Goal: Contribute content: Contribute content

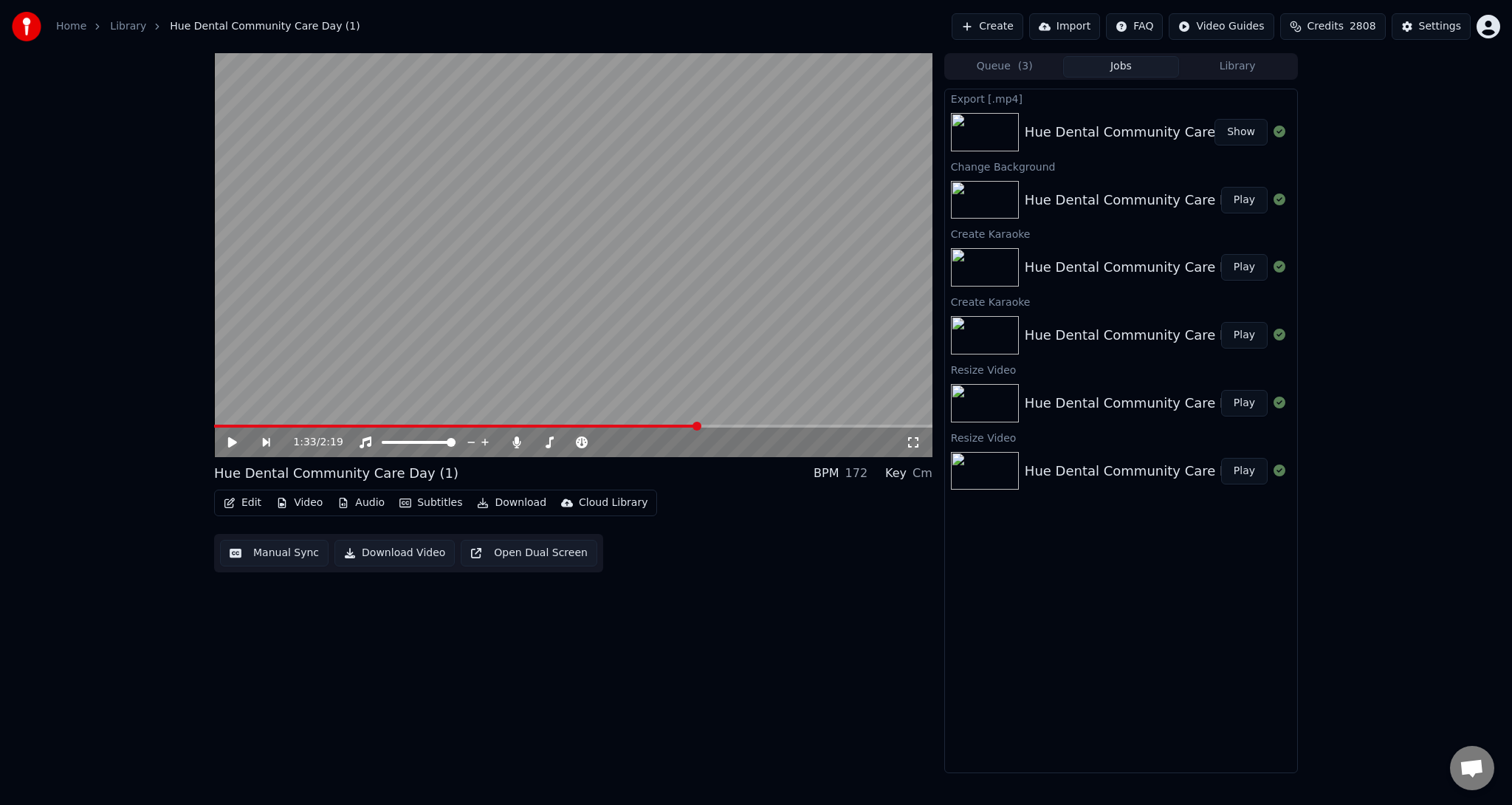
click at [1023, 29] on button "Create" at bounding box center [987, 26] width 71 height 27
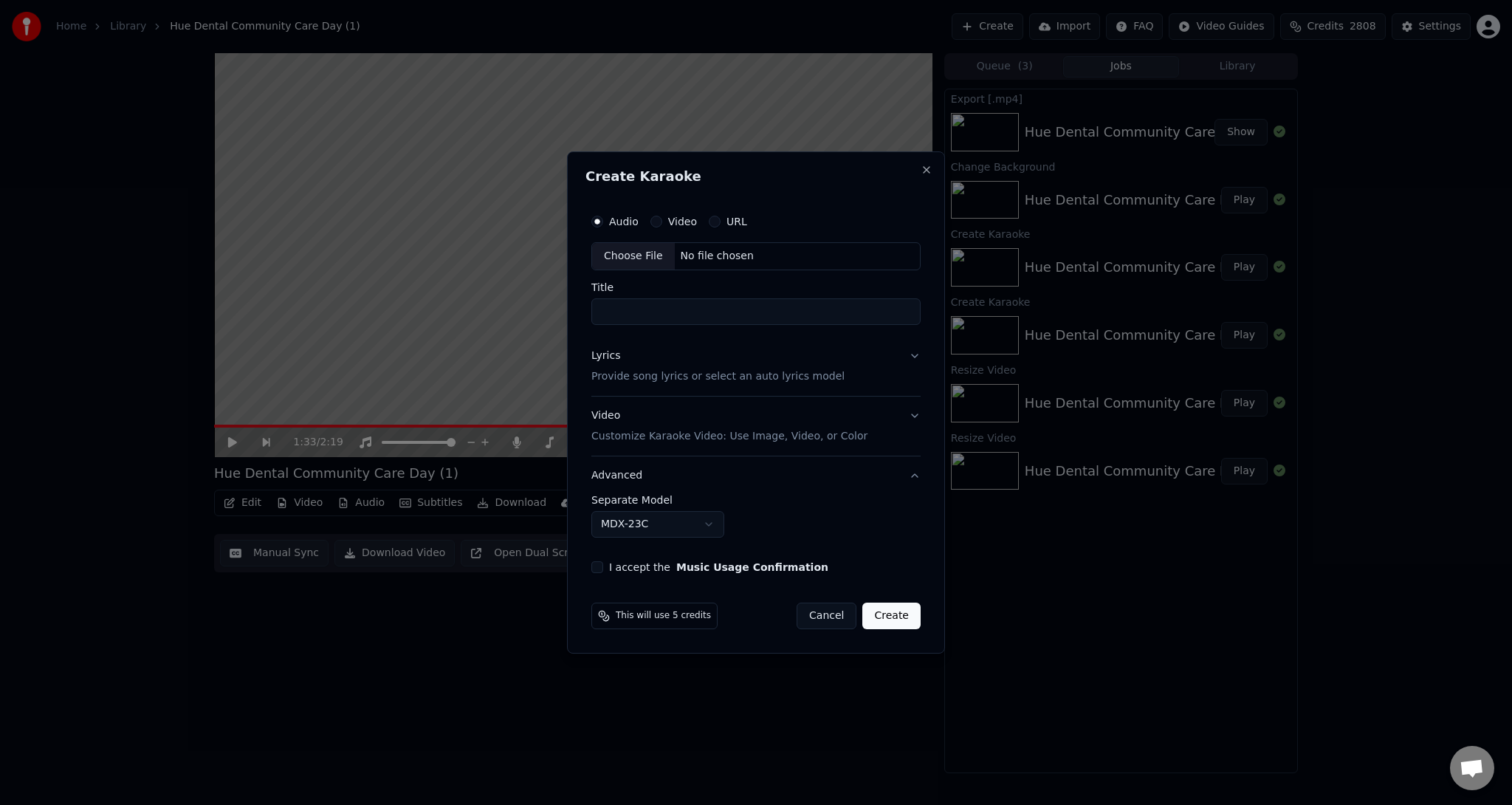
click at [631, 263] on div "Choose File" at bounding box center [633, 256] width 83 height 27
click at [840, 309] on input "**********" at bounding box center [756, 312] width 336 height 27
type input "**********"
click at [684, 377] on p "Provide song lyrics or select an auto lyrics model" at bounding box center [715, 376] width 253 height 15
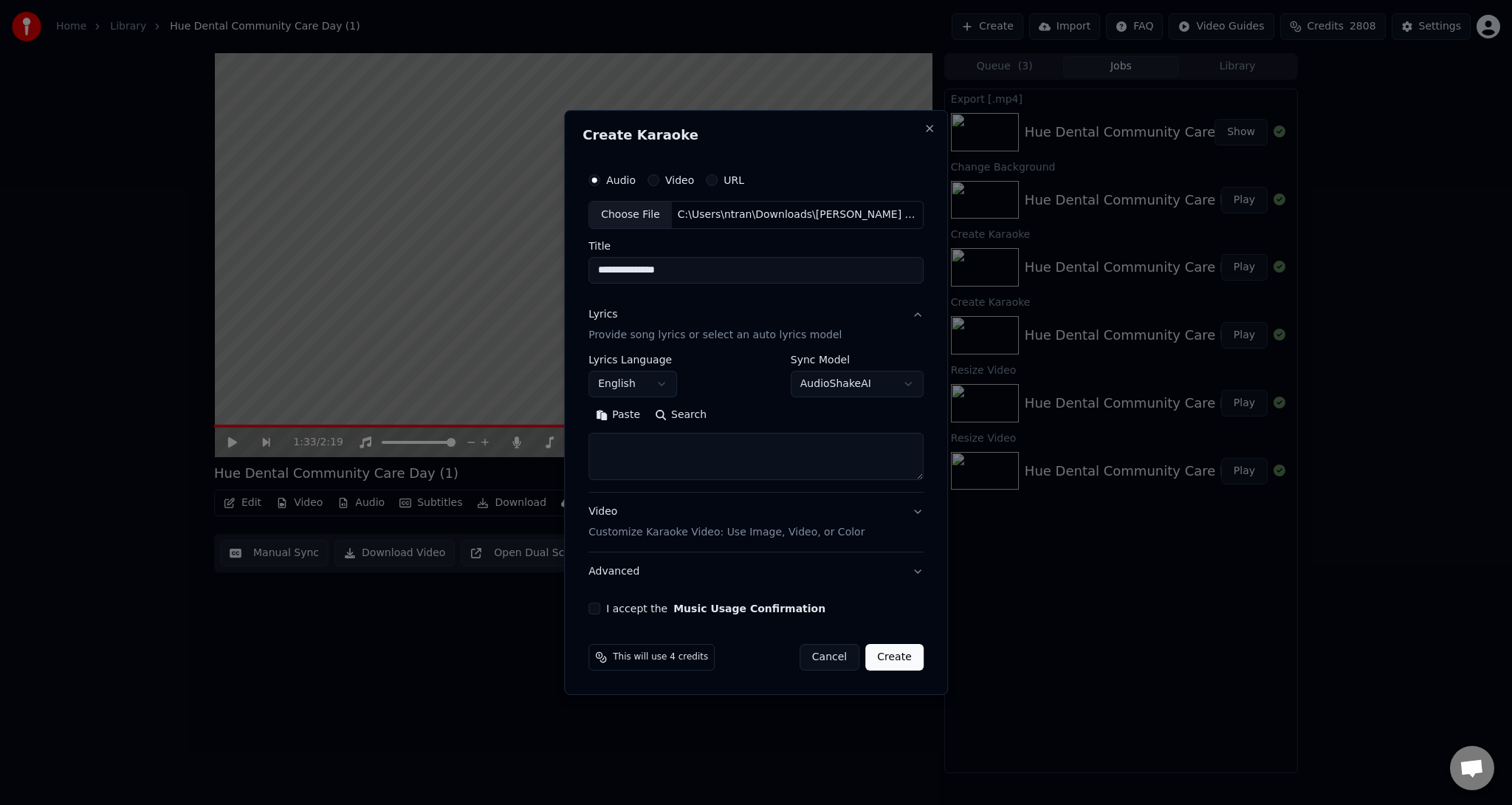
click at [648, 384] on button "English" at bounding box center [633, 384] width 89 height 27
select select "**"
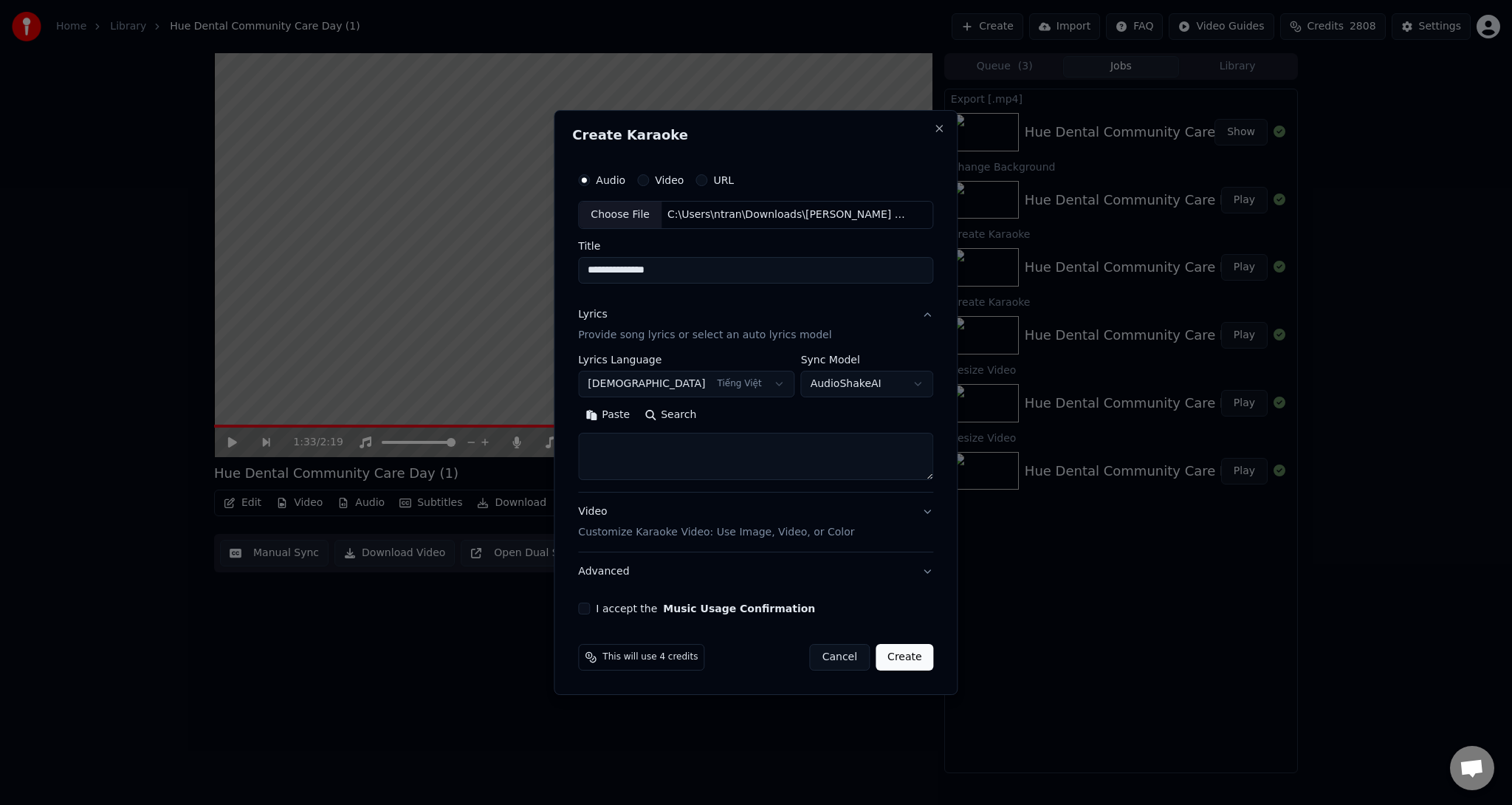
click at [673, 471] on textarea at bounding box center [756, 456] width 355 height 47
paste textarea "**********"
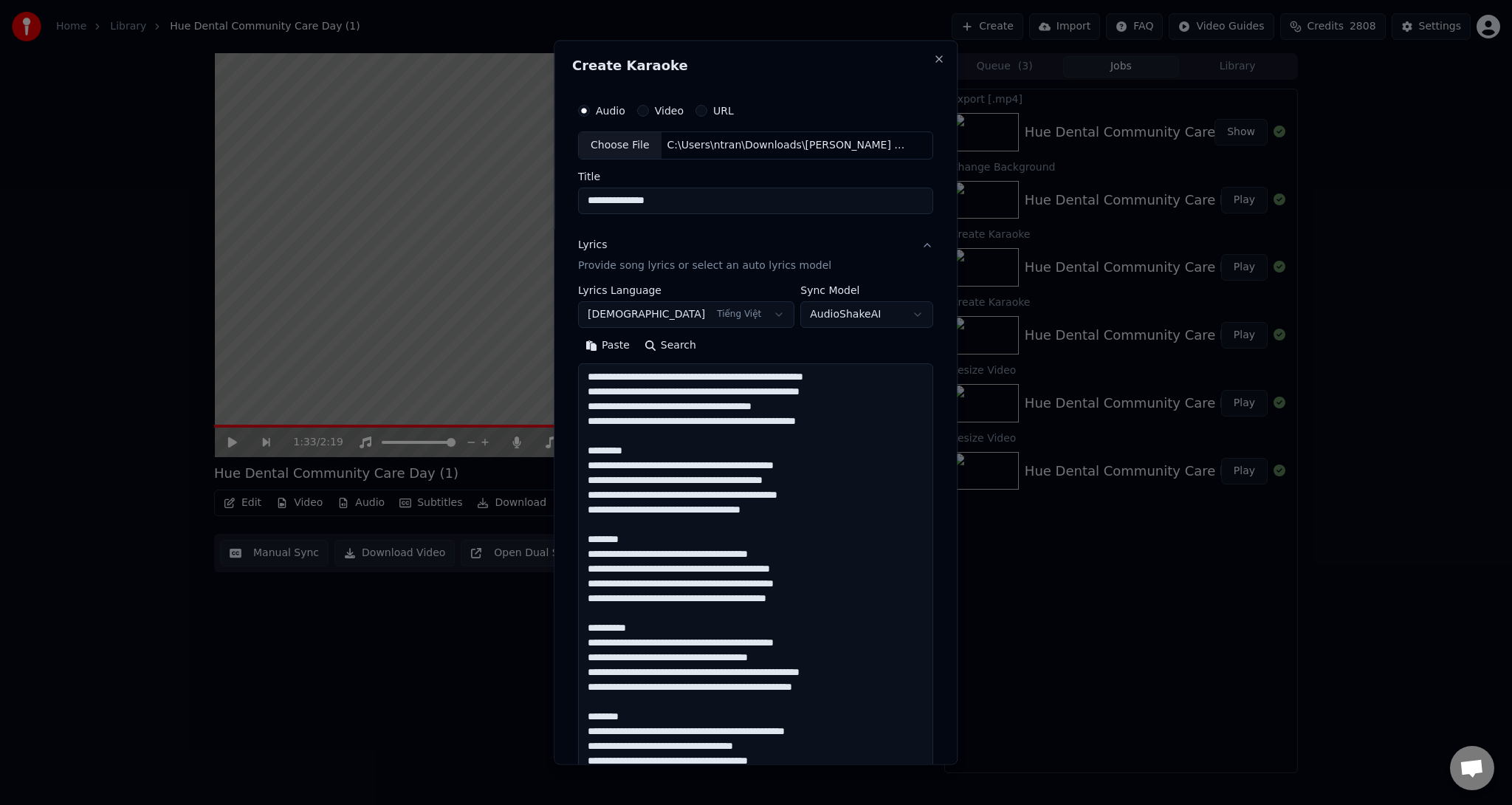
scroll to position [431, 0]
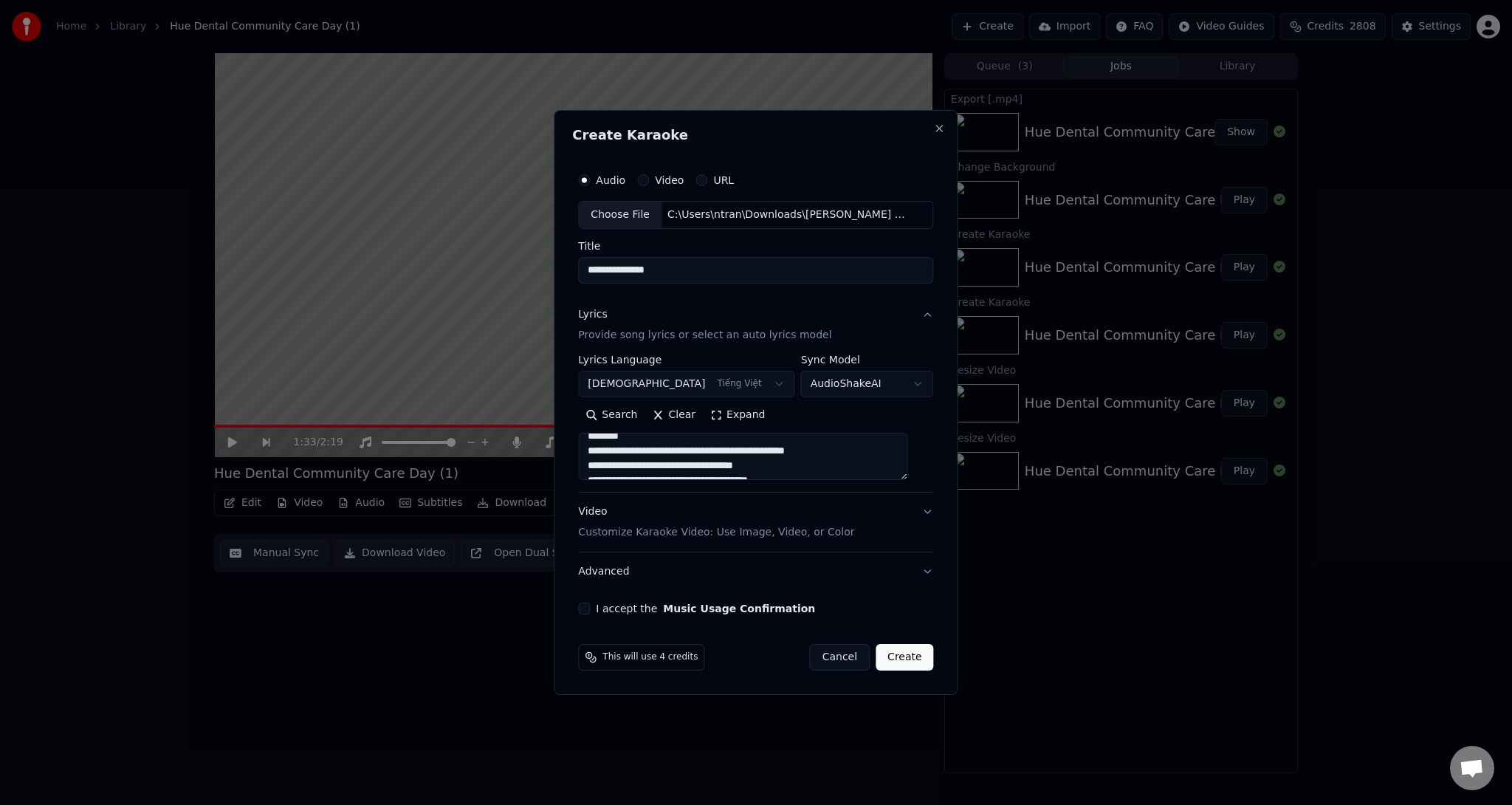
drag, startPoint x: 639, startPoint y: 445, endPoint x: 494, endPoint y: 438, distance: 145.2
click at [494, 438] on body "**********" at bounding box center [756, 402] width 1512 height 805
click at [682, 458] on textarea at bounding box center [743, 456] width 330 height 47
drag, startPoint x: 682, startPoint y: 460, endPoint x: 587, endPoint y: 462, distance: 95.0
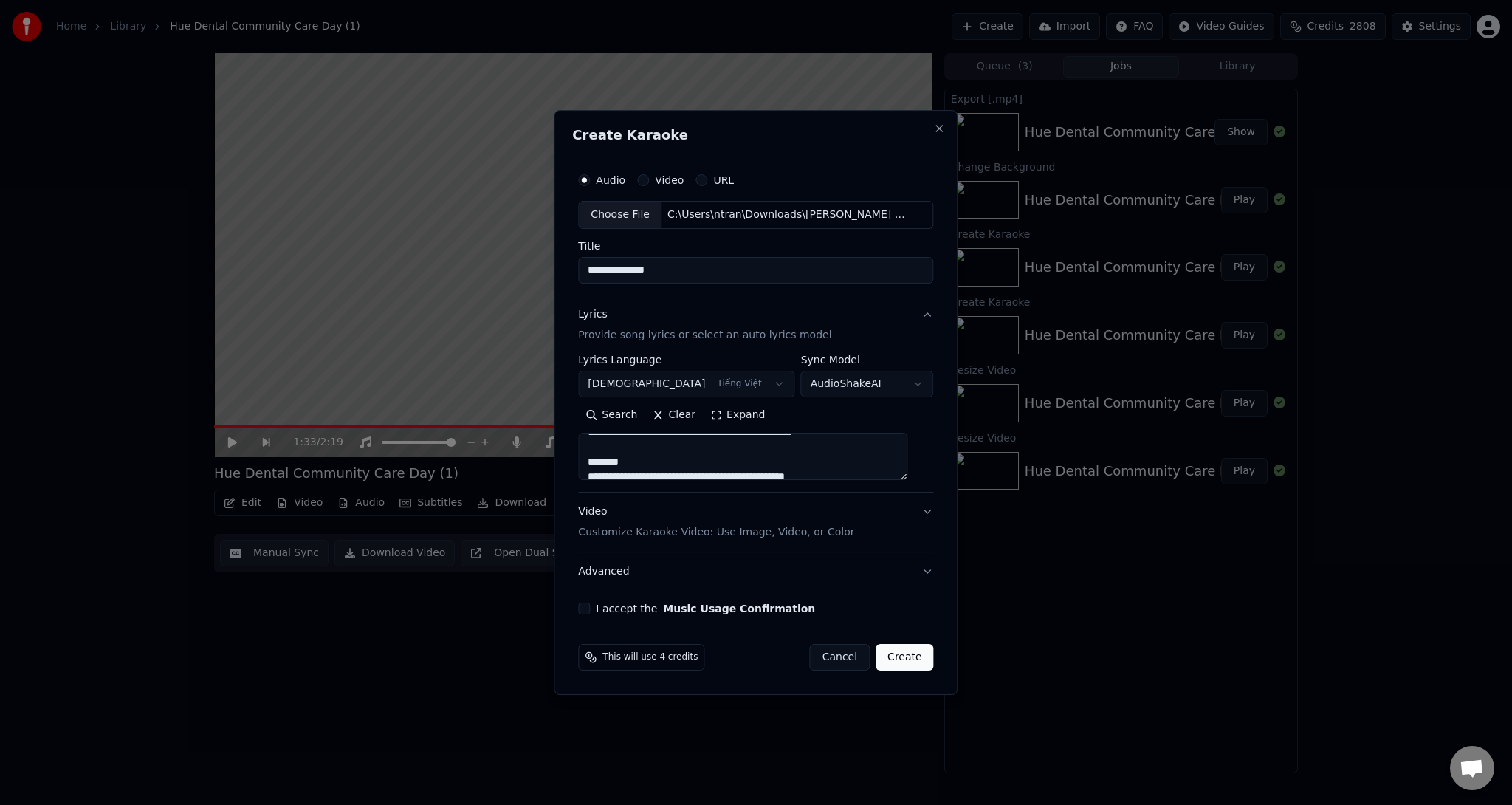
click at [587, 462] on div "**********" at bounding box center [756, 389] width 367 height 461
click at [658, 438] on textarea at bounding box center [743, 456] width 330 height 47
click at [737, 455] on textarea at bounding box center [743, 456] width 330 height 47
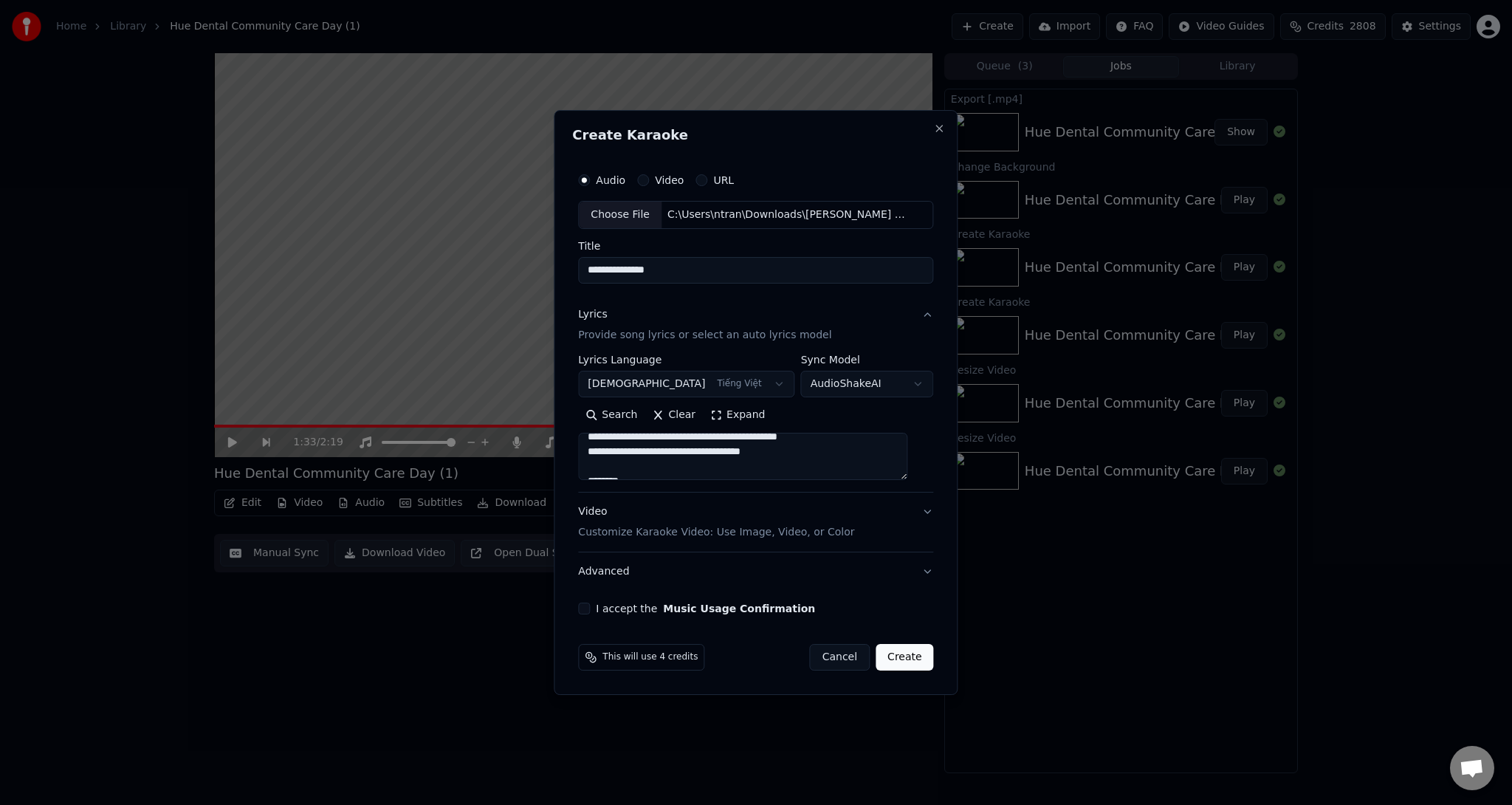
scroll to position [118, 0]
click at [667, 477] on textarea at bounding box center [743, 456] width 330 height 47
click at [713, 450] on textarea at bounding box center [743, 456] width 330 height 47
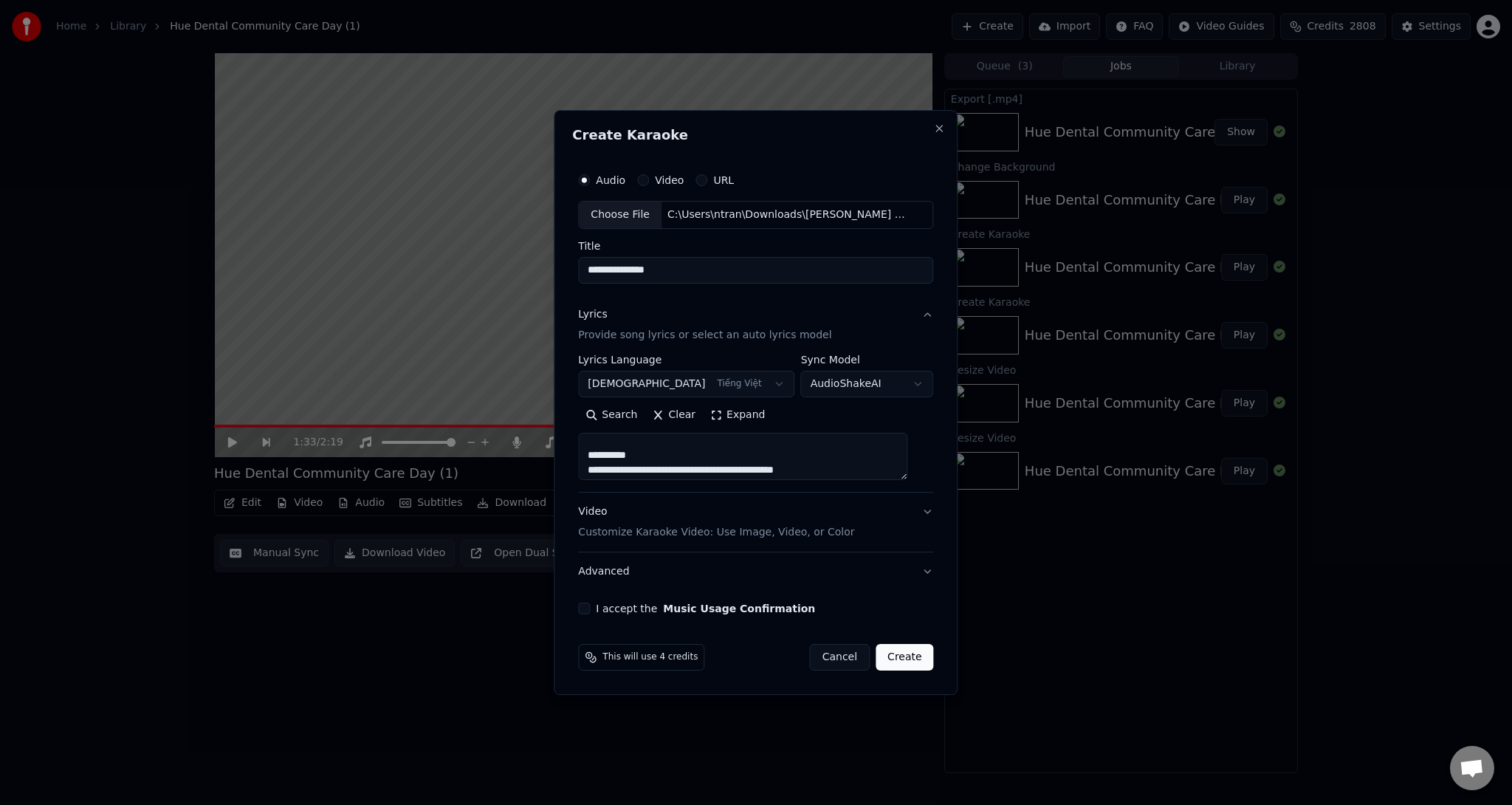
click at [725, 455] on textarea at bounding box center [743, 456] width 330 height 47
type textarea "**********"
click at [706, 529] on p "Customize Karaoke Video: Use Image, Video, or Color" at bounding box center [716, 532] width 276 height 15
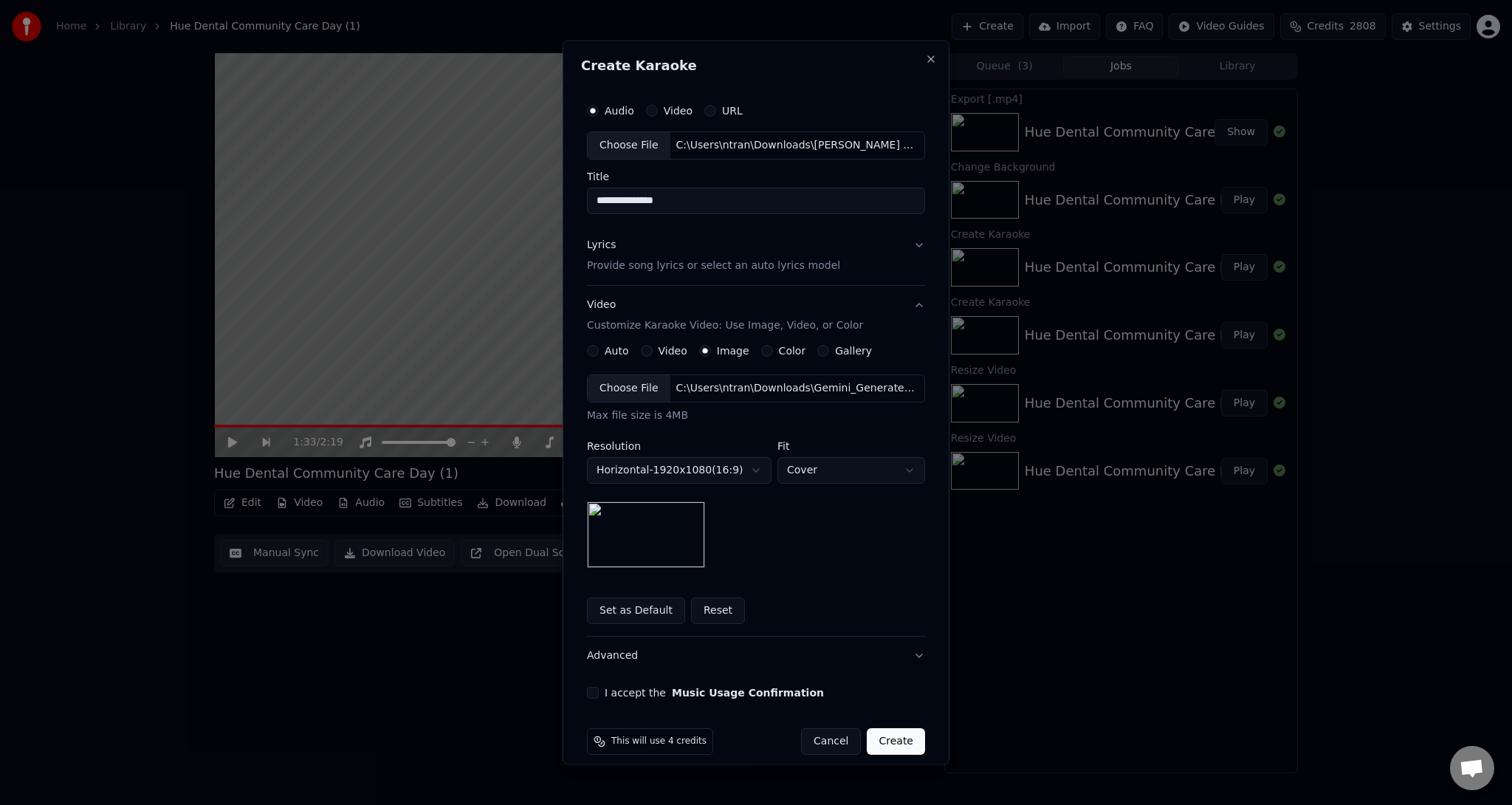
click at [719, 383] on div "C:\Users\ntran\Downloads\Gemini_Generated_Image_nu06mwnu06mwnu06 copy.jpg" at bounding box center [796, 387] width 251 height 15
click at [611, 393] on div "Choose File" at bounding box center [629, 387] width 83 height 27
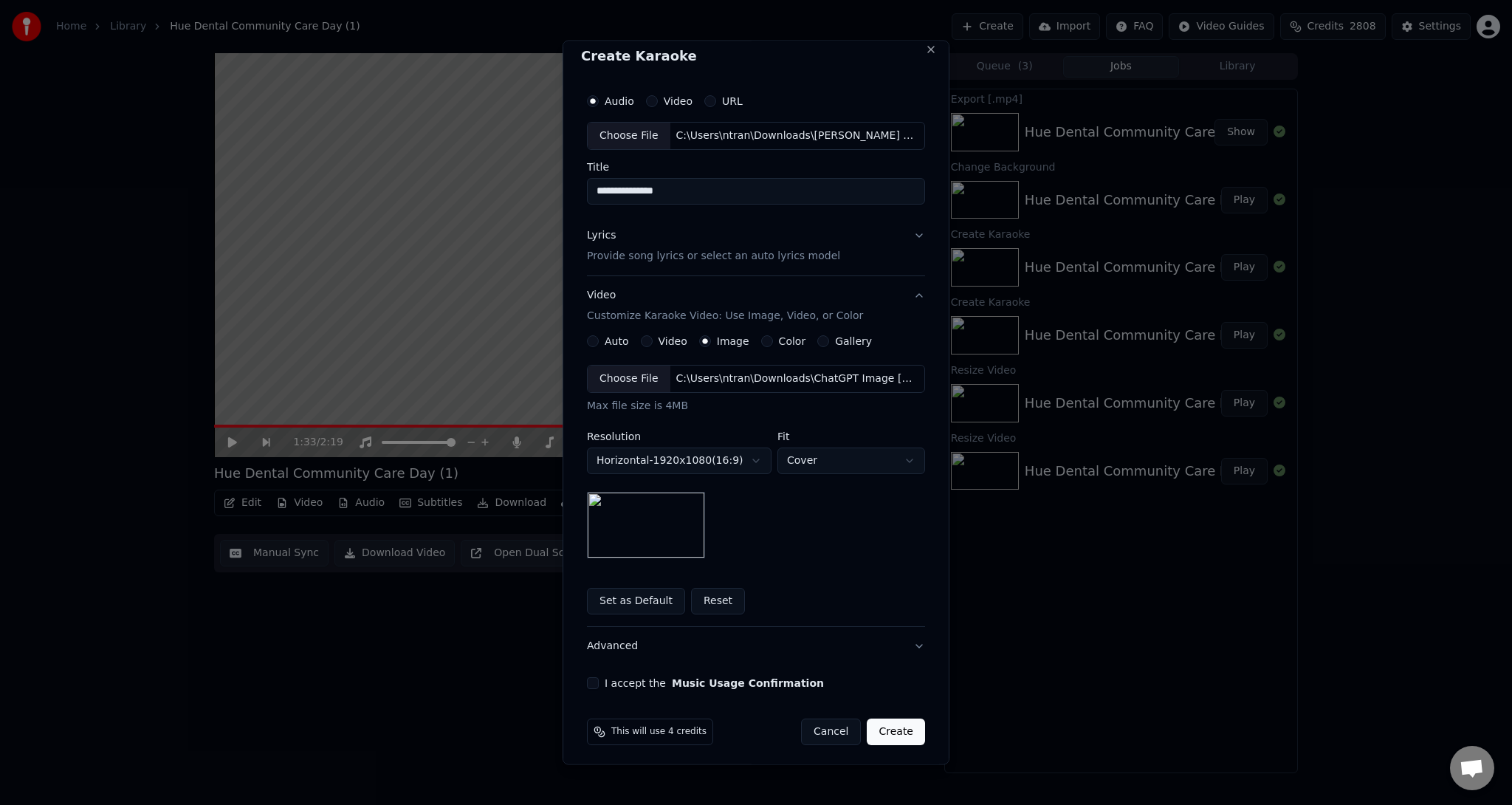
scroll to position [13, 0]
click at [587, 677] on button "I accept the Music Usage Confirmation" at bounding box center [593, 680] width 12 height 12
click at [904, 730] on button "Create" at bounding box center [896, 728] width 59 height 27
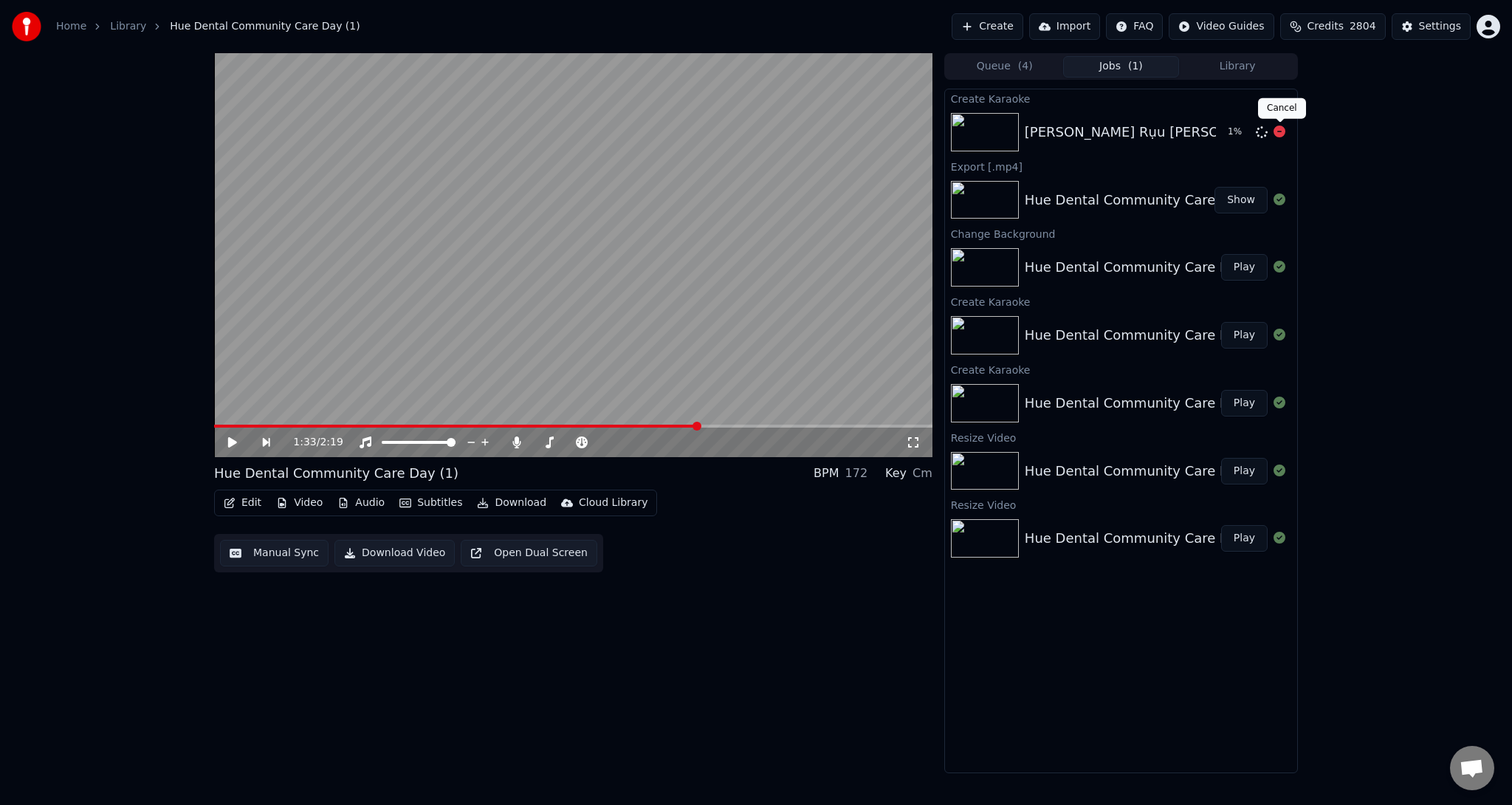
click at [1280, 133] on icon at bounding box center [1280, 132] width 12 height 12
click at [1010, 24] on button "Create" at bounding box center [987, 26] width 71 height 27
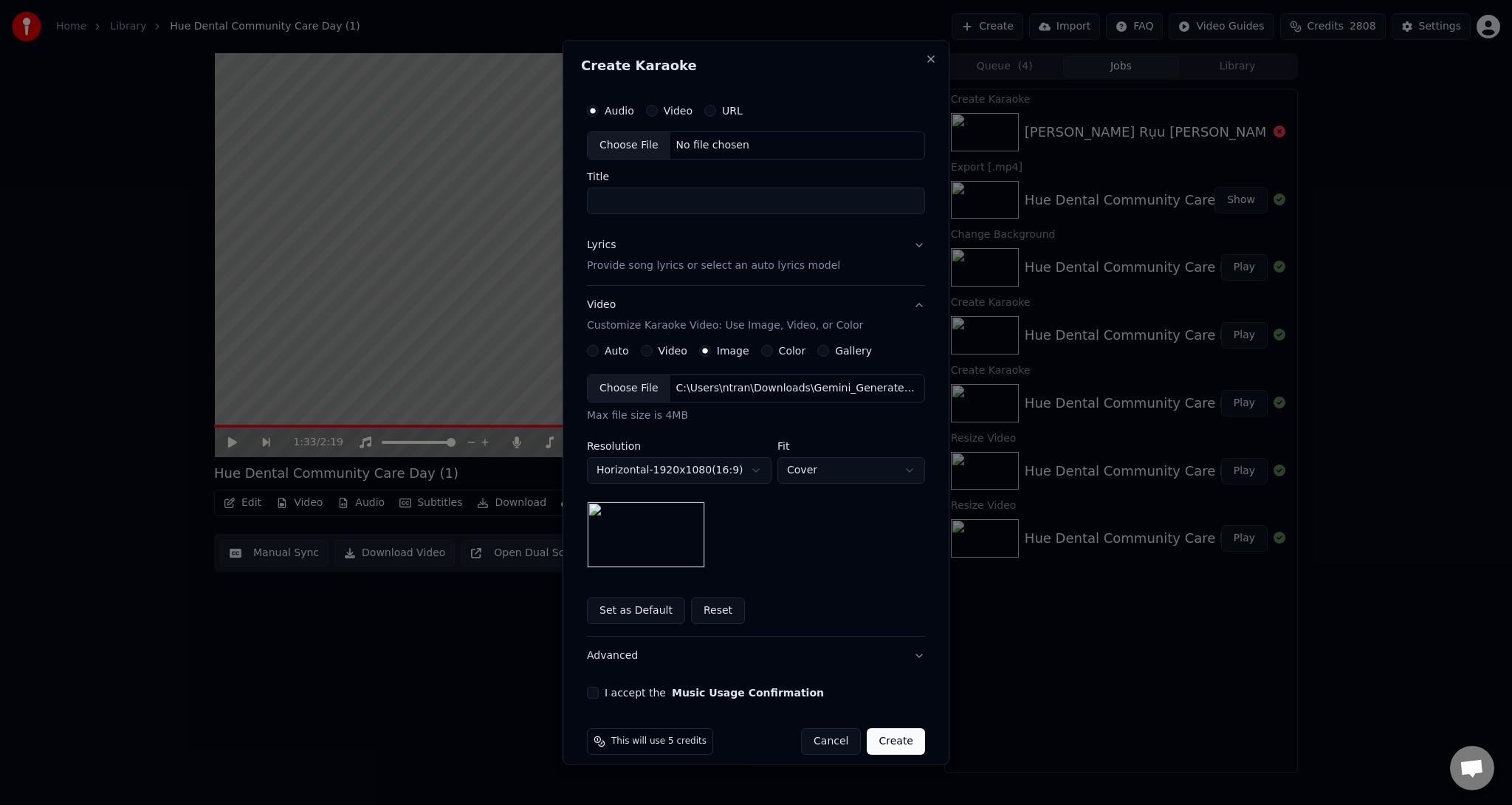
click at [612, 148] on div "Choose File" at bounding box center [629, 146] width 83 height 27
drag, startPoint x: 781, startPoint y: 202, endPoint x: 470, endPoint y: 226, distance: 311.9
click at [470, 226] on body "**********" at bounding box center [756, 402] width 1512 height 805
type input "**********"
click at [744, 263] on p "Provide song lyrics or select an auto lyrics model" at bounding box center [713, 264] width 253 height 15
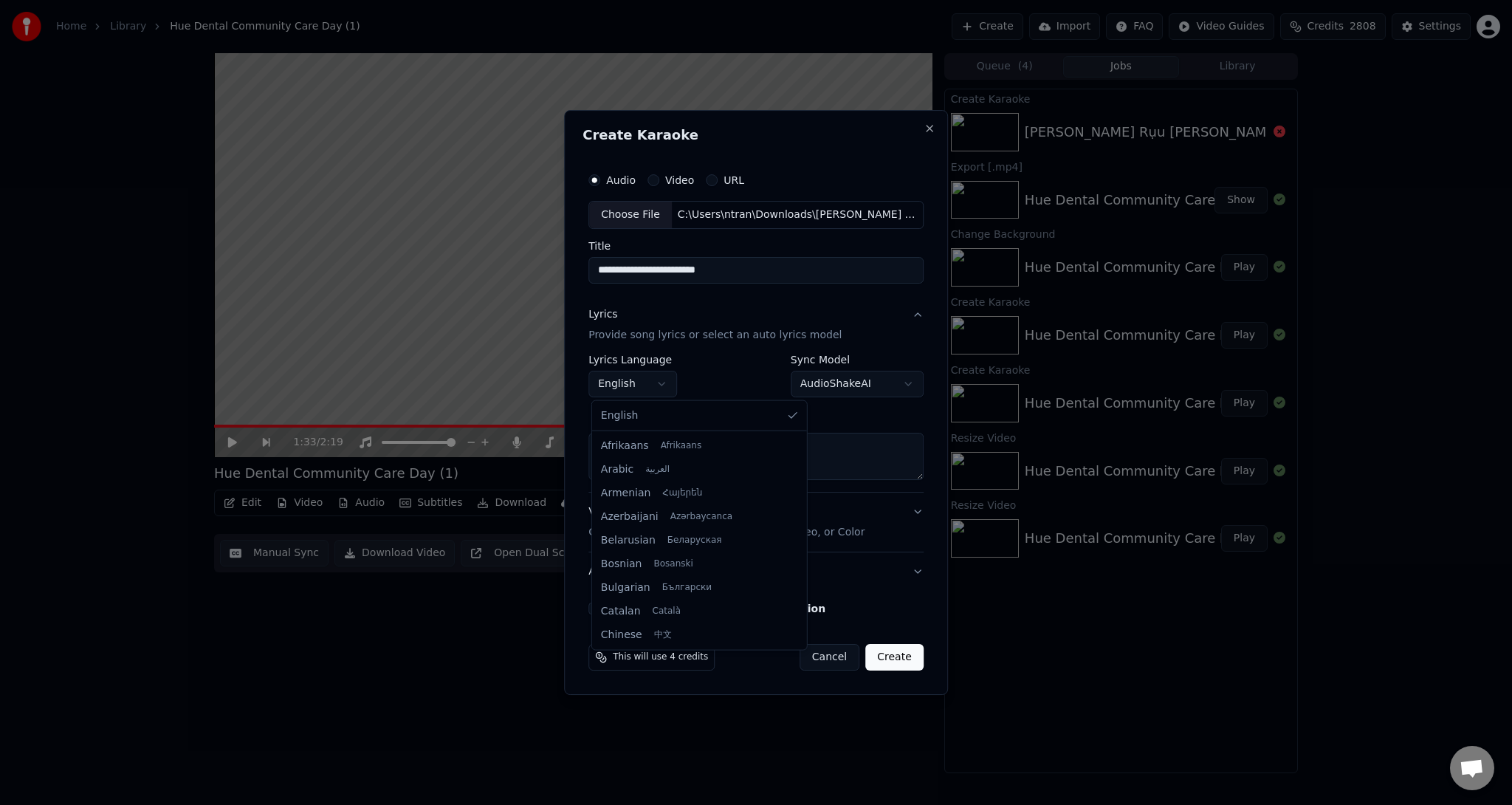
click at [648, 385] on body "**********" at bounding box center [756, 402] width 1512 height 805
select select "**"
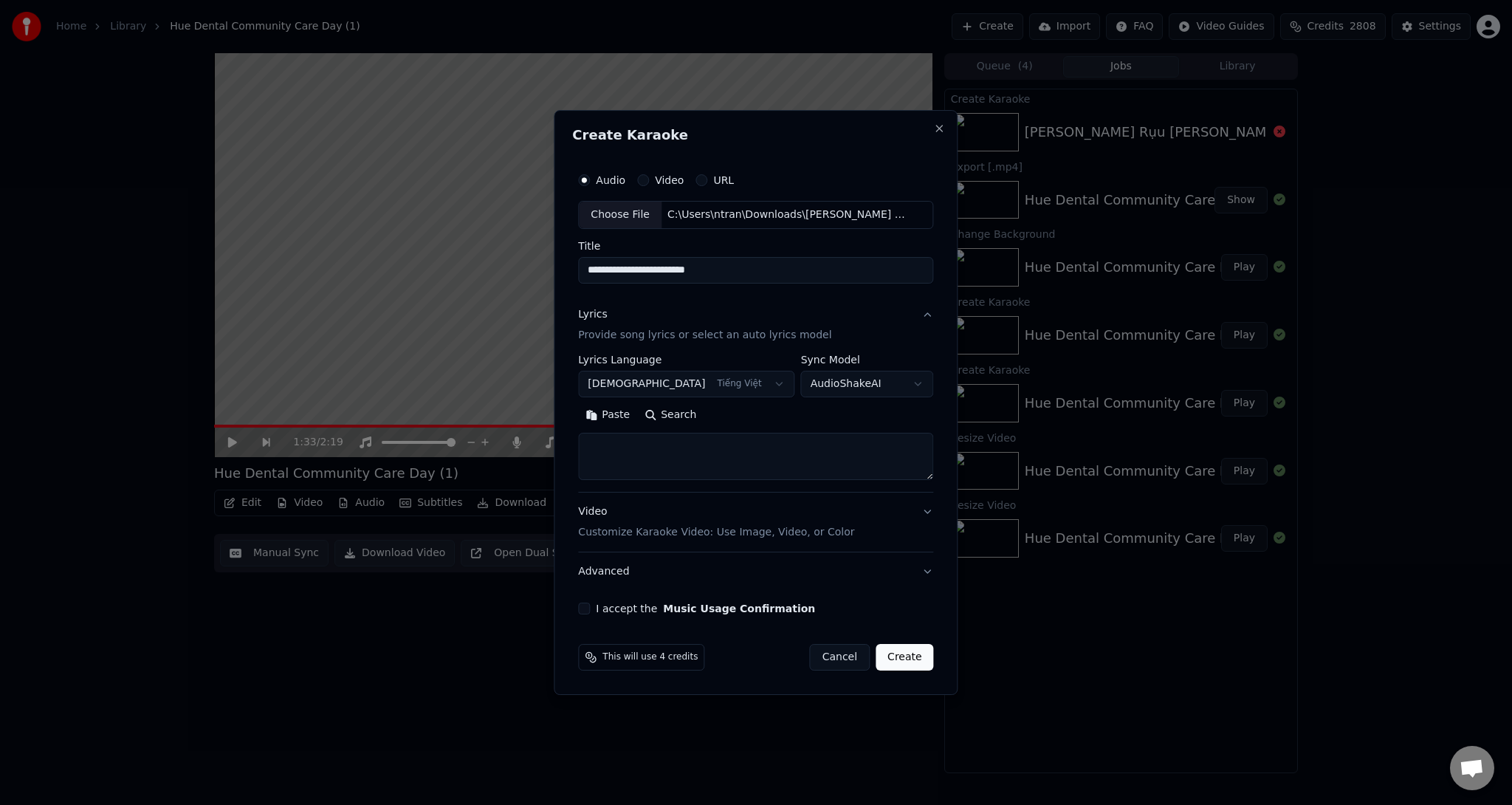
click at [650, 444] on textarea at bounding box center [756, 456] width 355 height 47
paste textarea "**********"
click at [694, 465] on textarea at bounding box center [743, 456] width 330 height 47
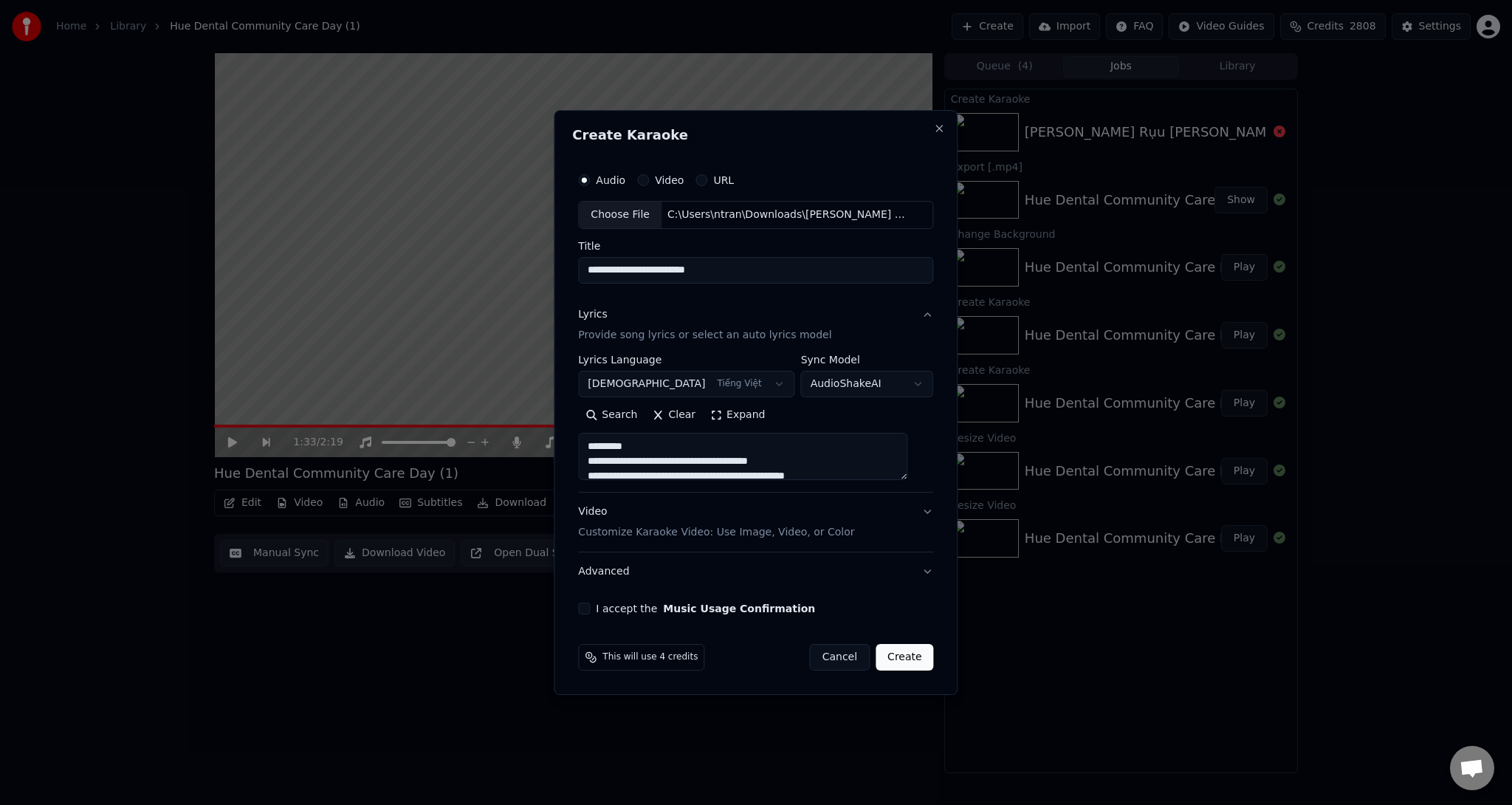
click at [709, 448] on textarea at bounding box center [743, 456] width 330 height 47
click at [676, 468] on textarea at bounding box center [743, 456] width 330 height 47
click at [731, 468] on textarea at bounding box center [743, 456] width 330 height 47
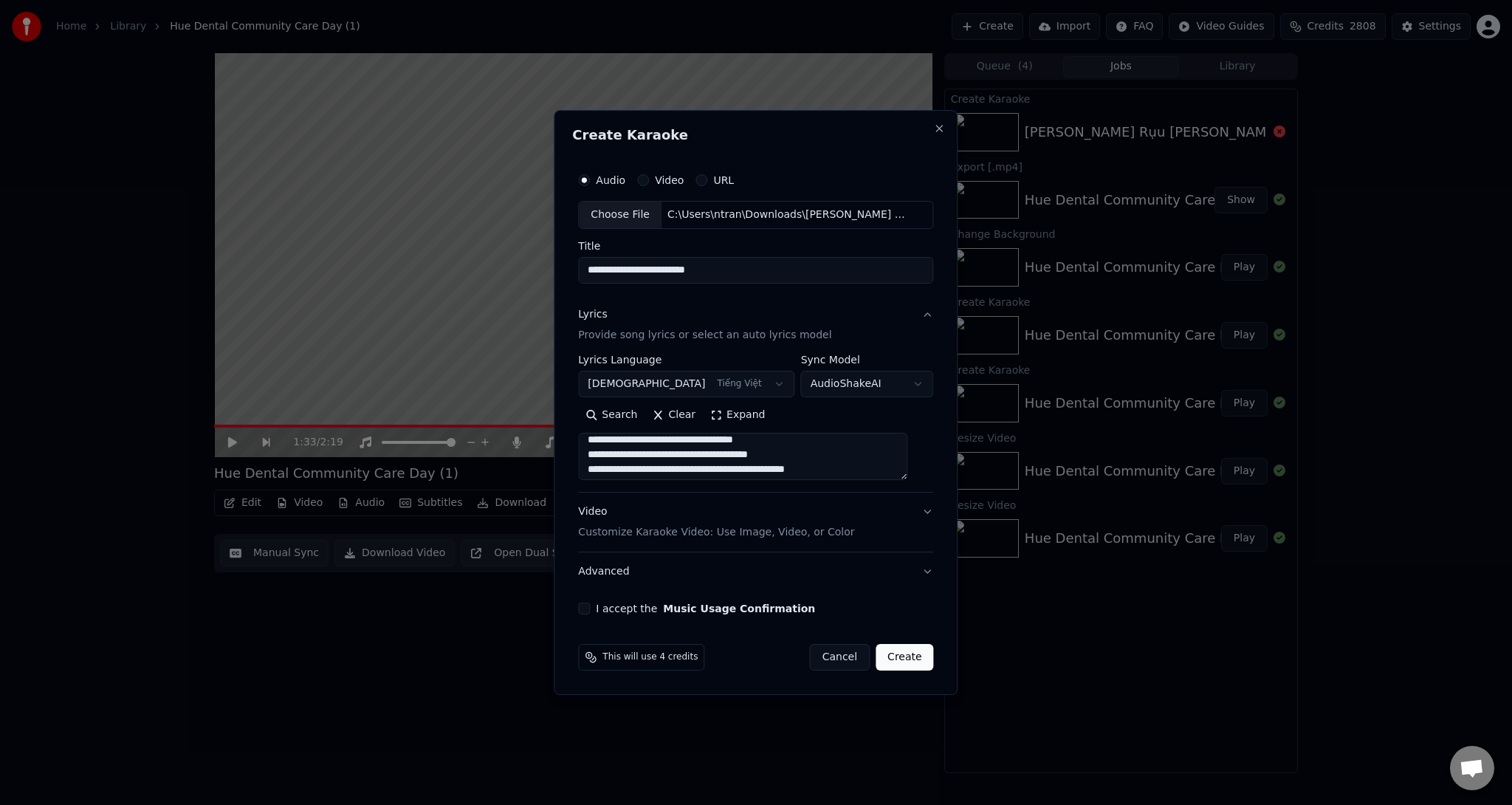
scroll to position [335, 0]
type textarea "**********"
click at [737, 525] on p "Customize Karaoke Video: Use Image, Video, or Color" at bounding box center [716, 532] width 276 height 15
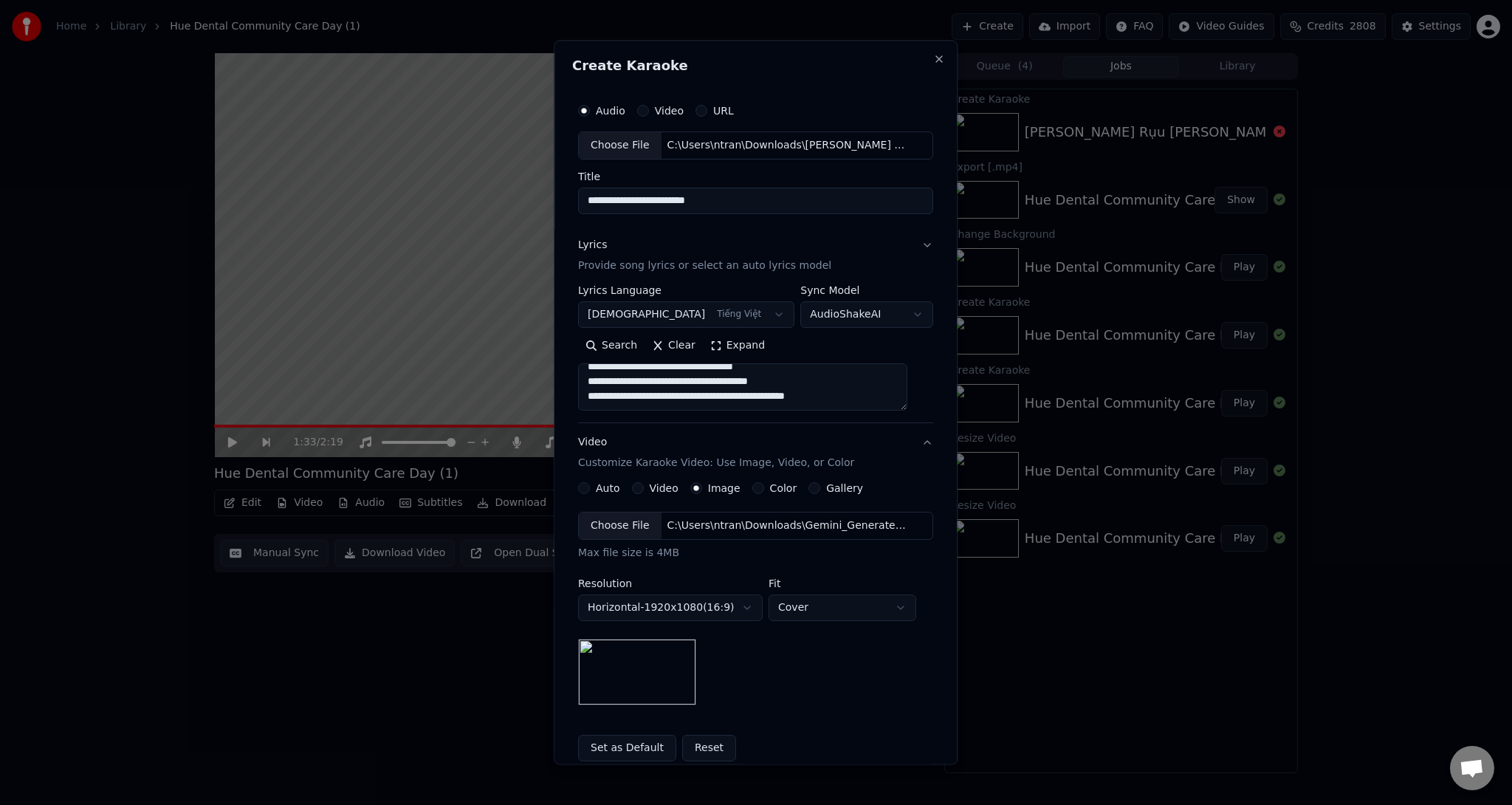
scroll to position [320, 0]
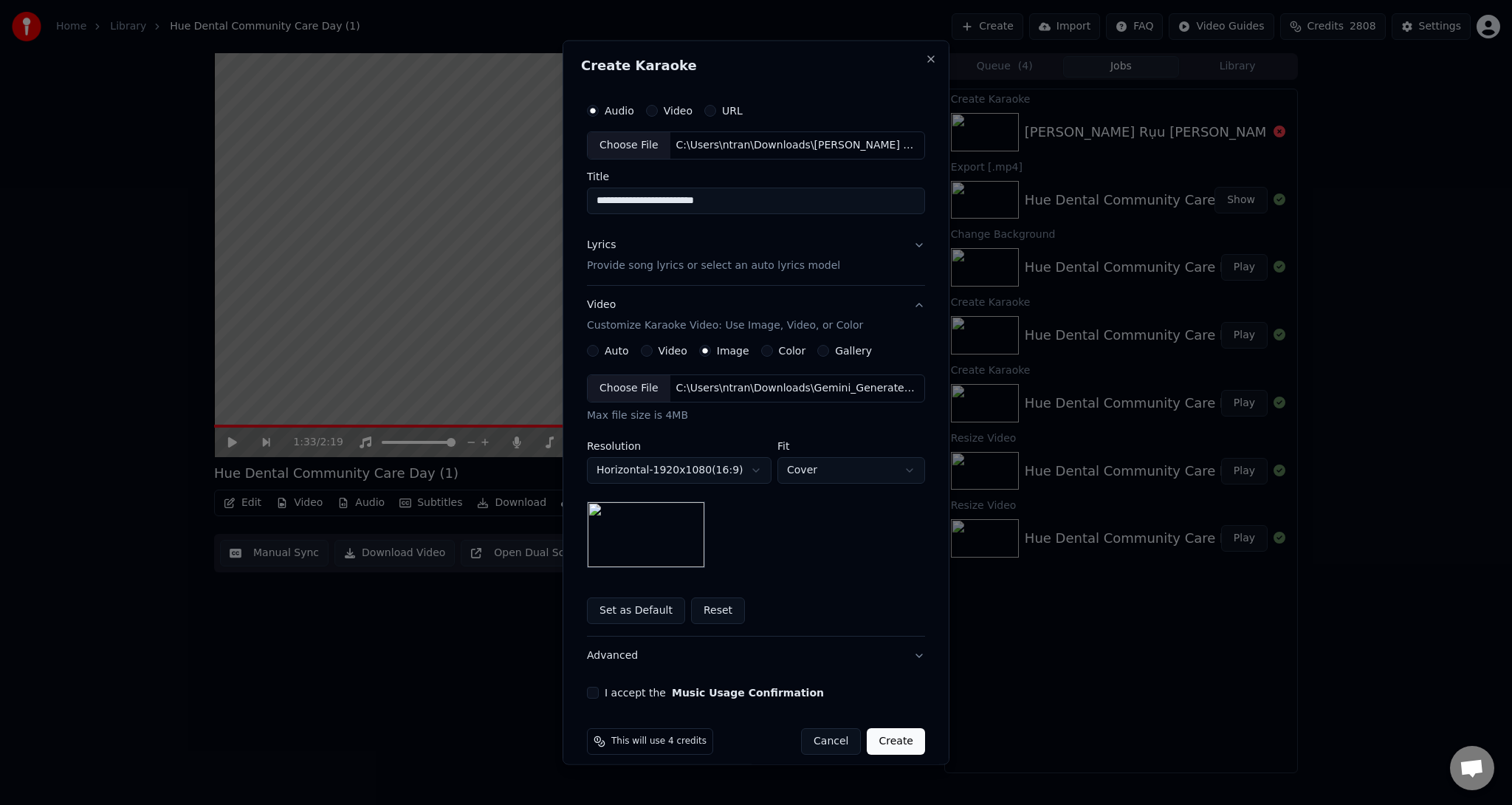
click at [718, 387] on div "C:\Users\ntran\Downloads\Gemini_Generated_Image_nu06mwnu06mwnu06 copy.jpg" at bounding box center [796, 387] width 251 height 15
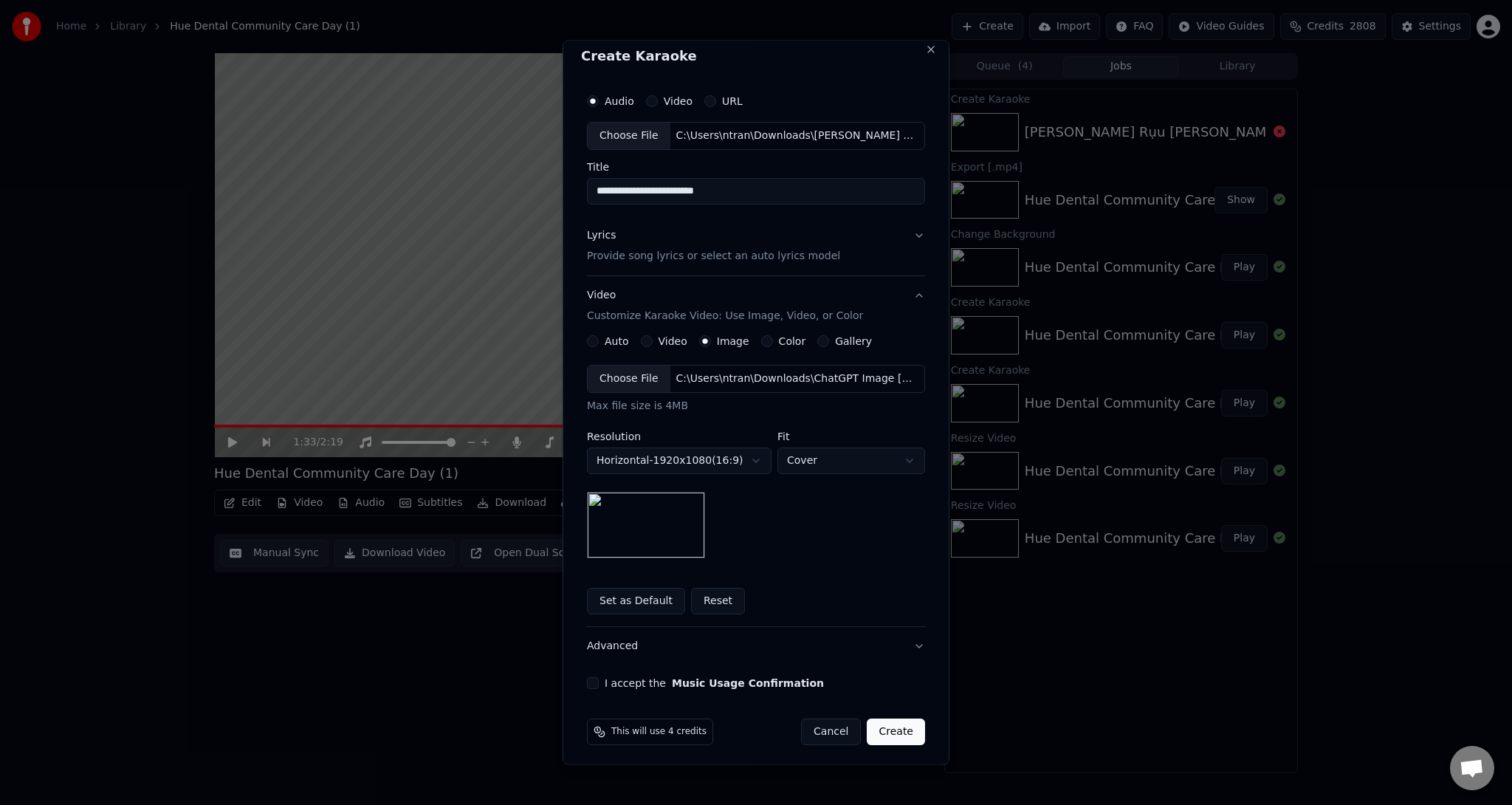
scroll to position [13, 0]
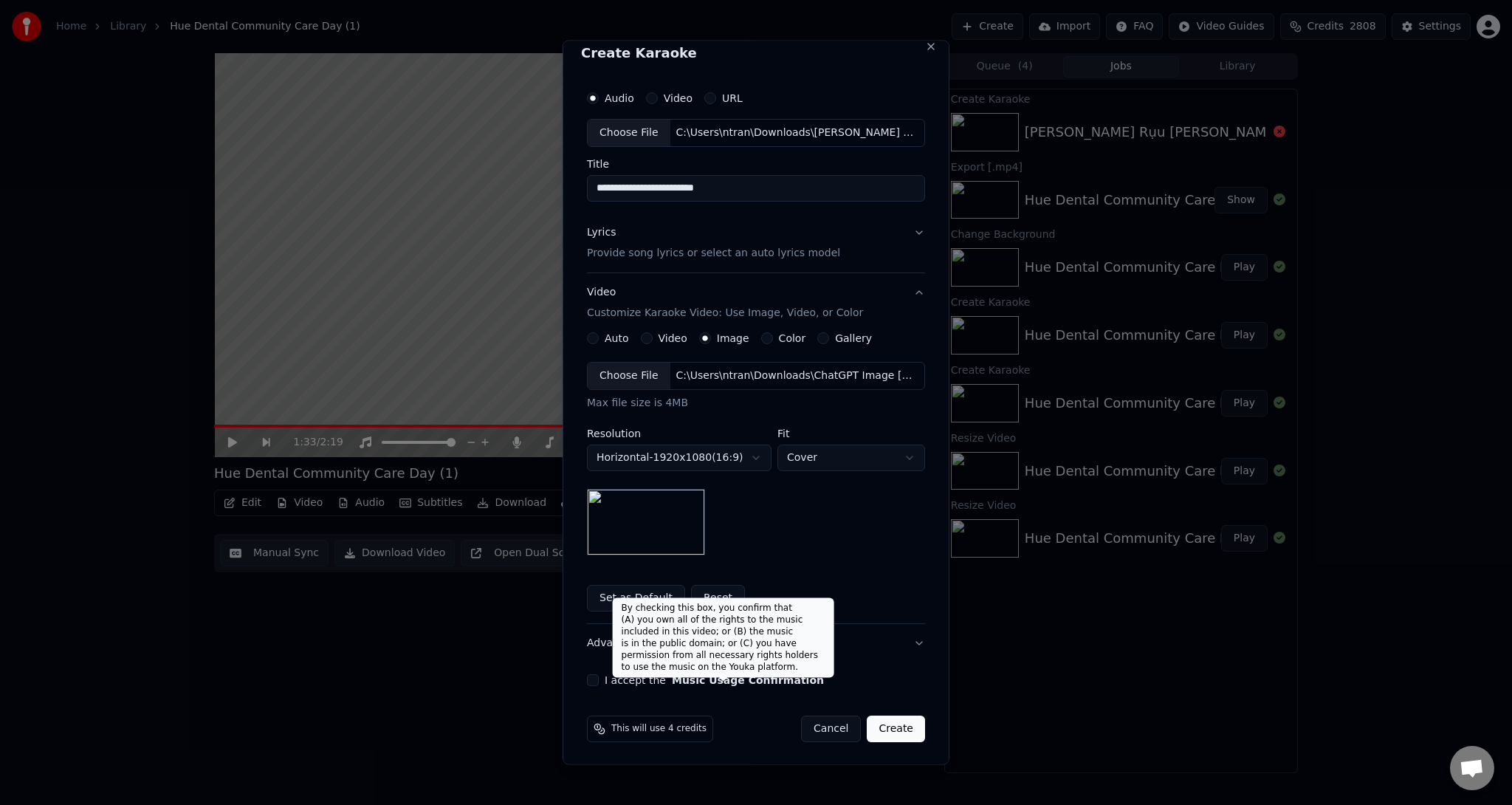
click at [672, 679] on button "Music Usage Confirmation" at bounding box center [748, 679] width 152 height 10
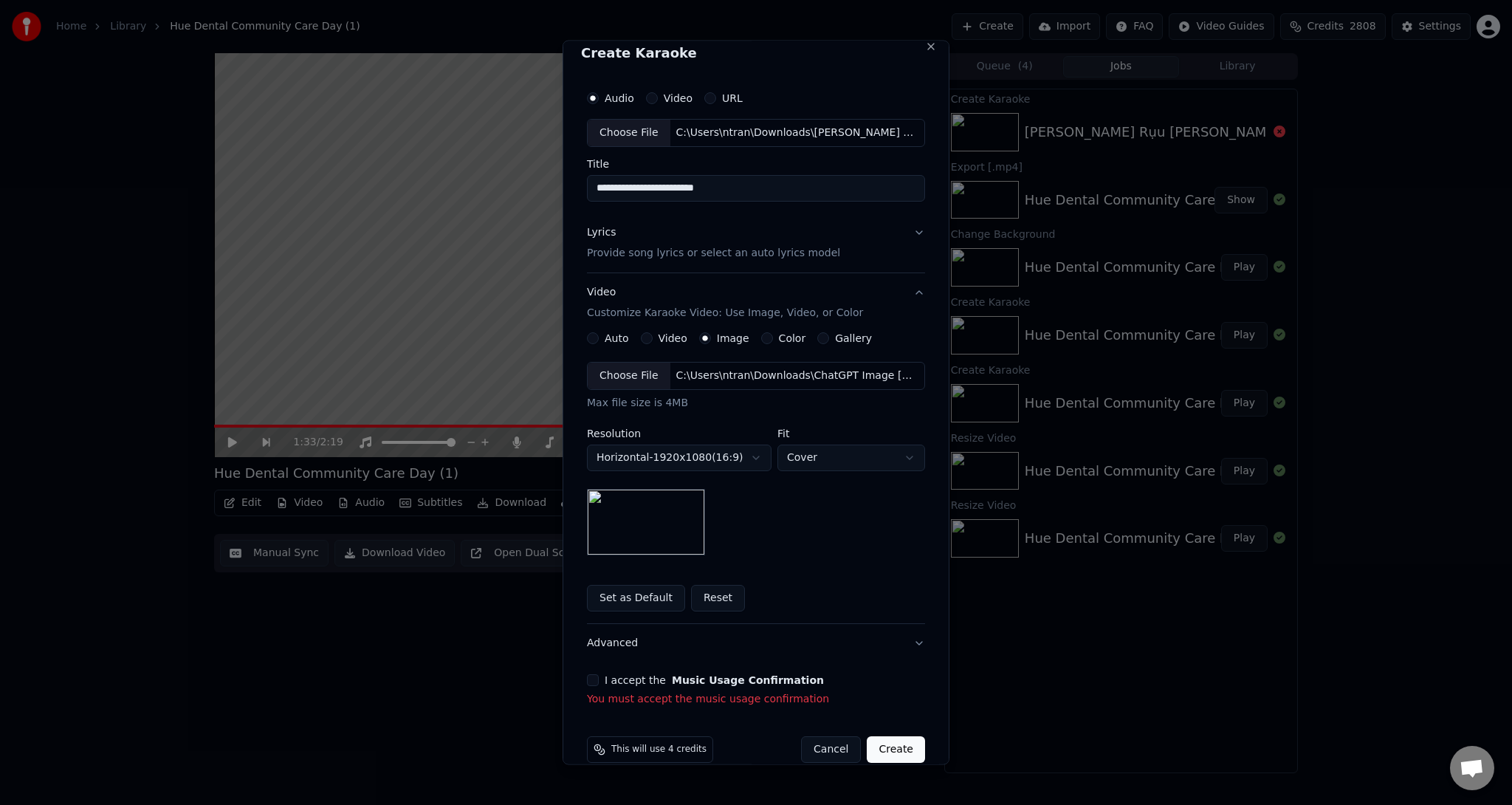
click at [590, 679] on button "I accept the Music Usage Confirmation" at bounding box center [593, 680] width 12 height 12
click at [904, 726] on button "Create" at bounding box center [896, 728] width 59 height 27
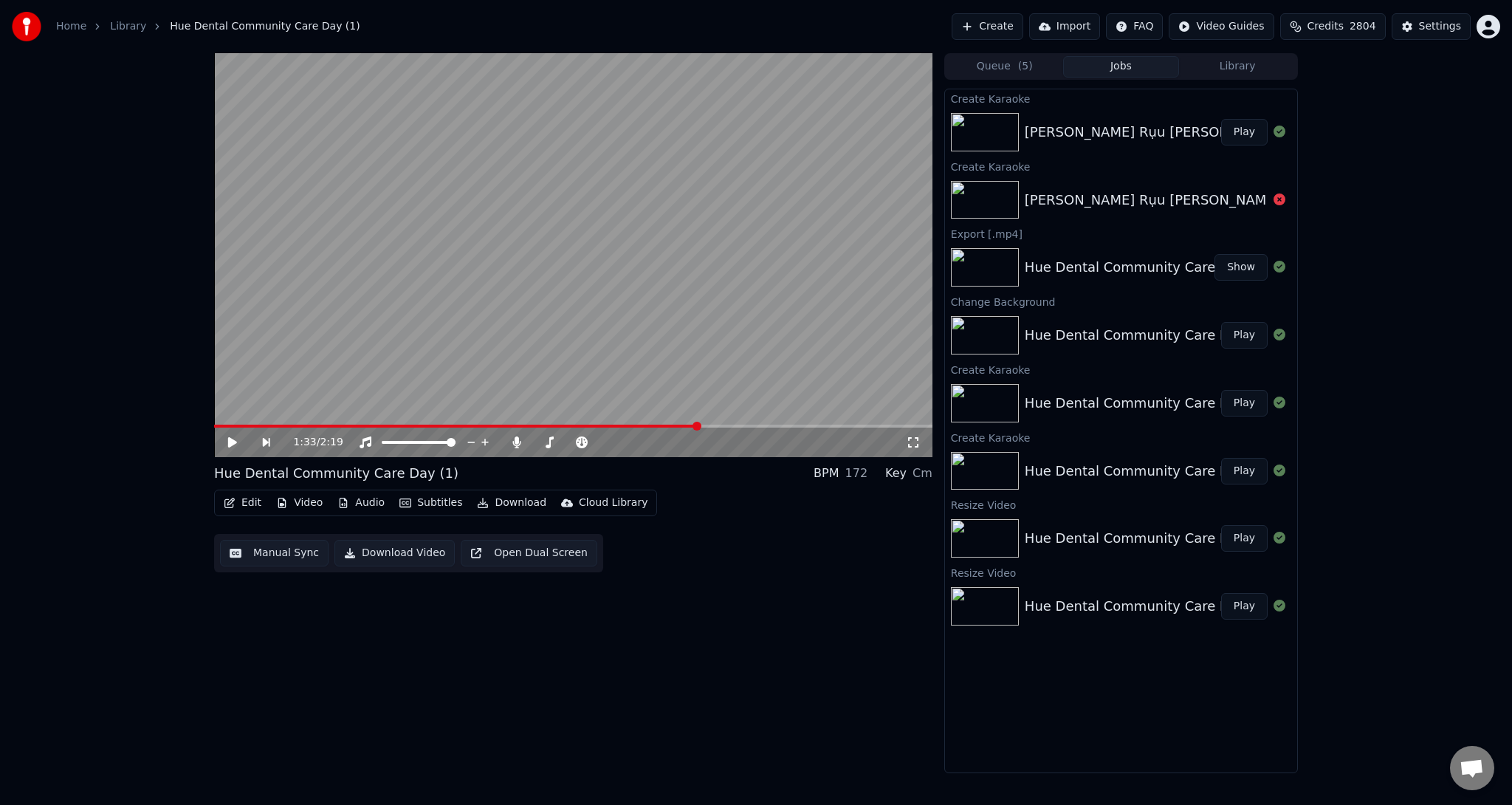
click at [984, 133] on img at bounding box center [984, 132] width 68 height 39
click at [1250, 133] on button "Play" at bounding box center [1244, 132] width 46 height 27
drag, startPoint x: 242, startPoint y: 515, endPoint x: 248, endPoint y: 511, distance: 7.2
click at [242, 514] on div "Edit Video Audio Subtitles Download Cloud Library" at bounding box center [435, 503] width 443 height 27
click at [248, 509] on button "Edit" at bounding box center [242, 503] width 49 height 21
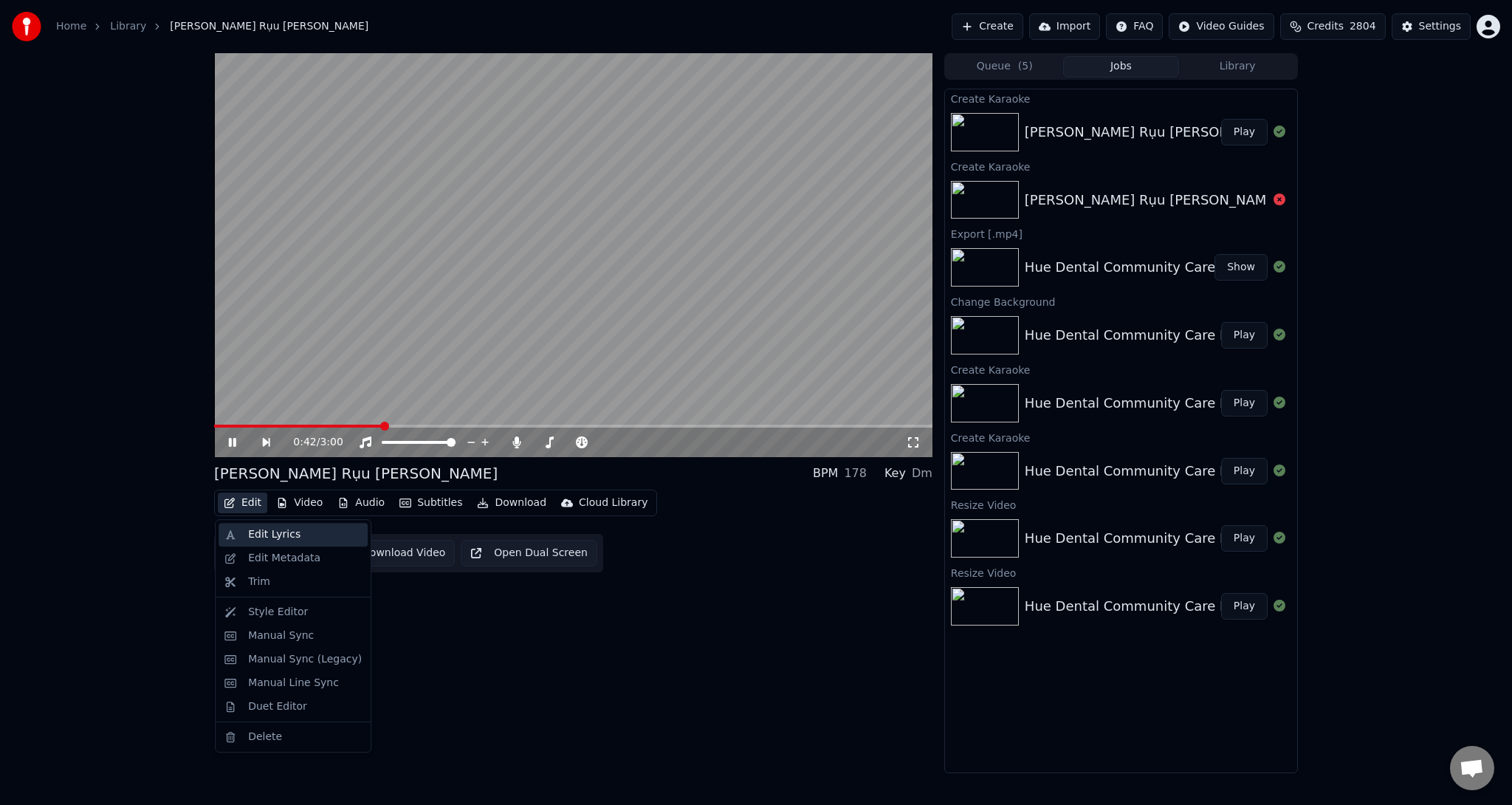
click at [256, 531] on div "Edit Lyrics" at bounding box center [274, 535] width 52 height 15
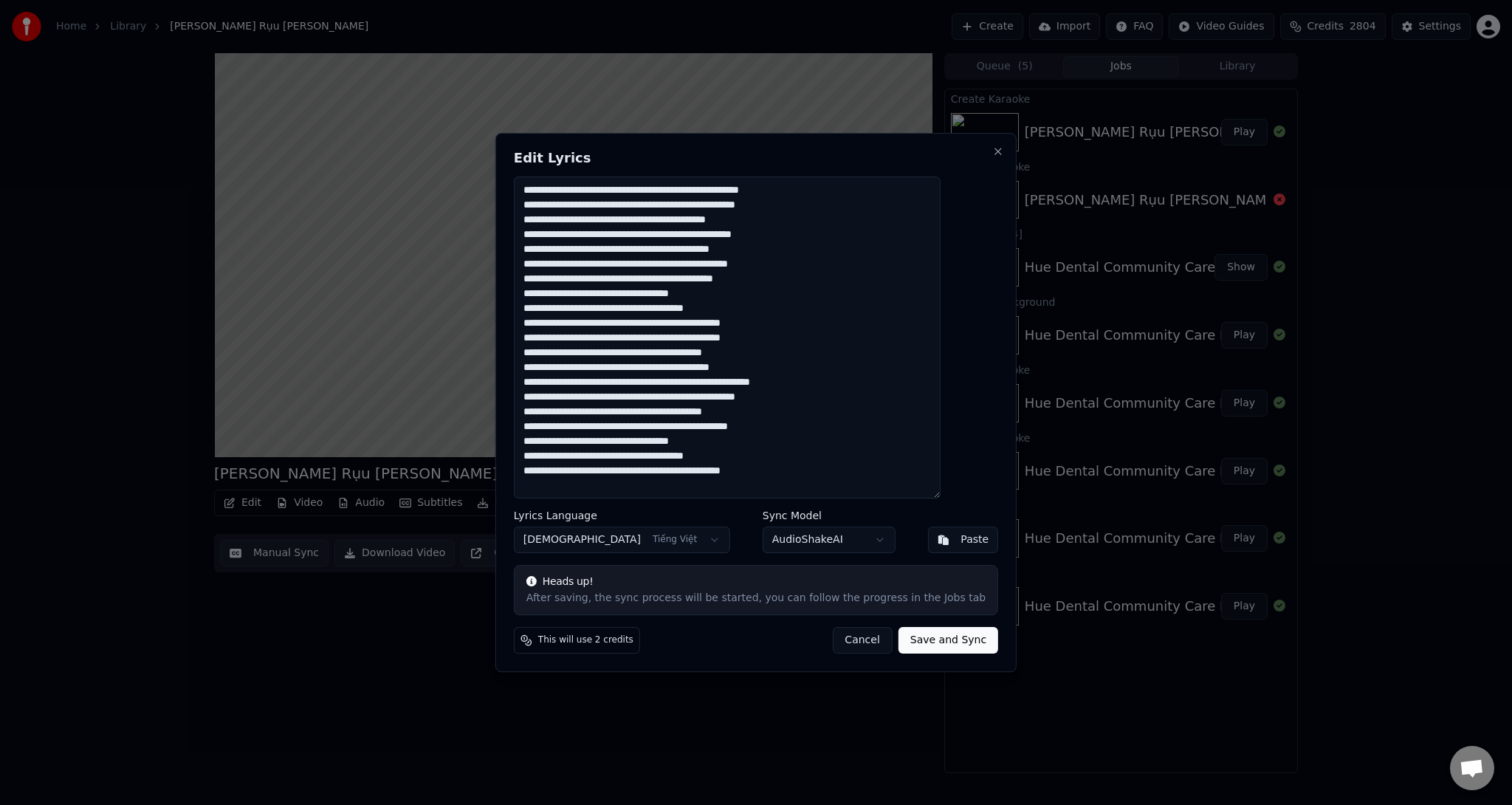
drag, startPoint x: 552, startPoint y: 192, endPoint x: 896, endPoint y: 491, distance: 455.8
click at [896, 491] on textarea at bounding box center [727, 337] width 427 height 322
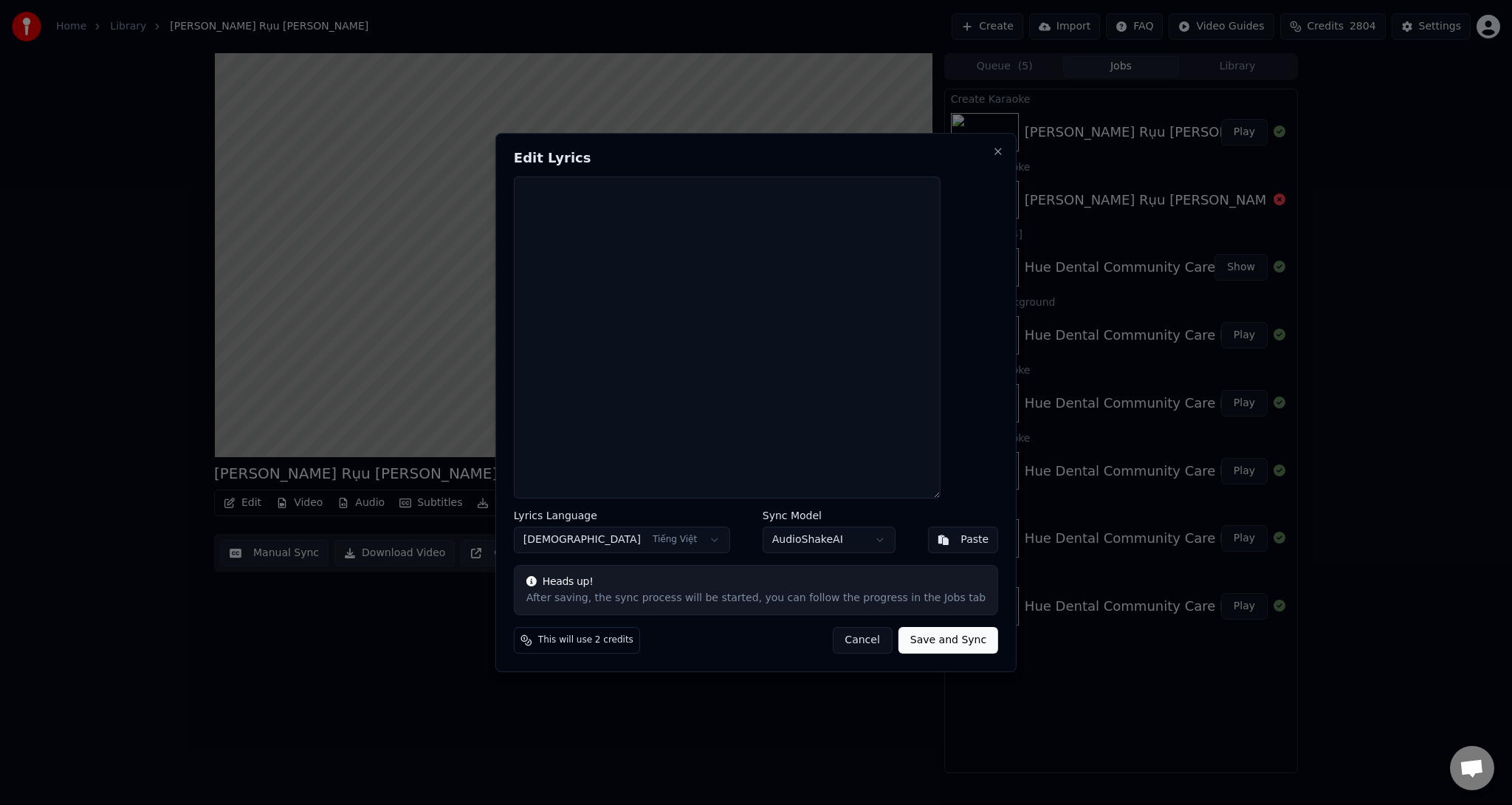
paste textarea "**********"
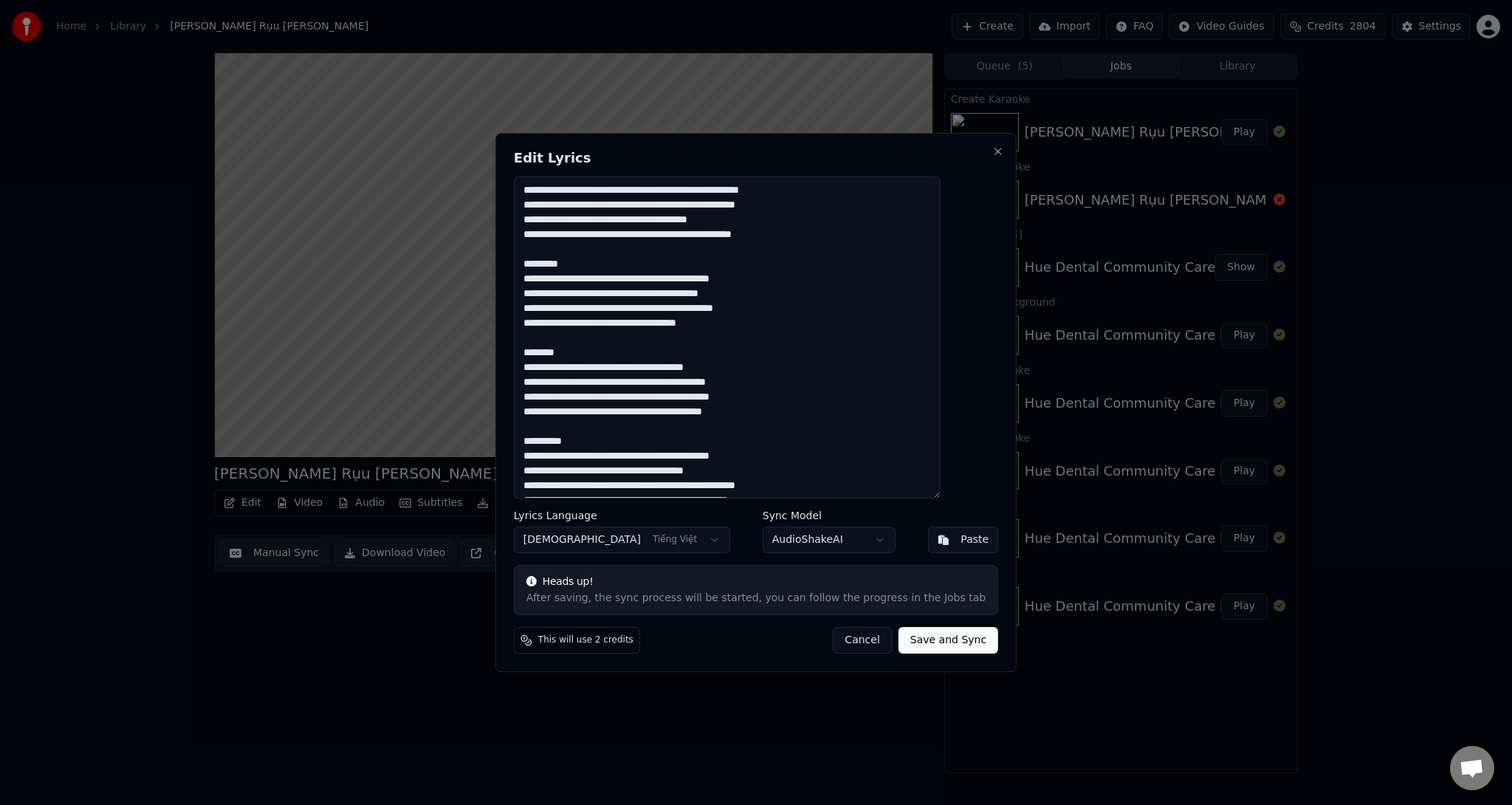
scroll to position [157, 0]
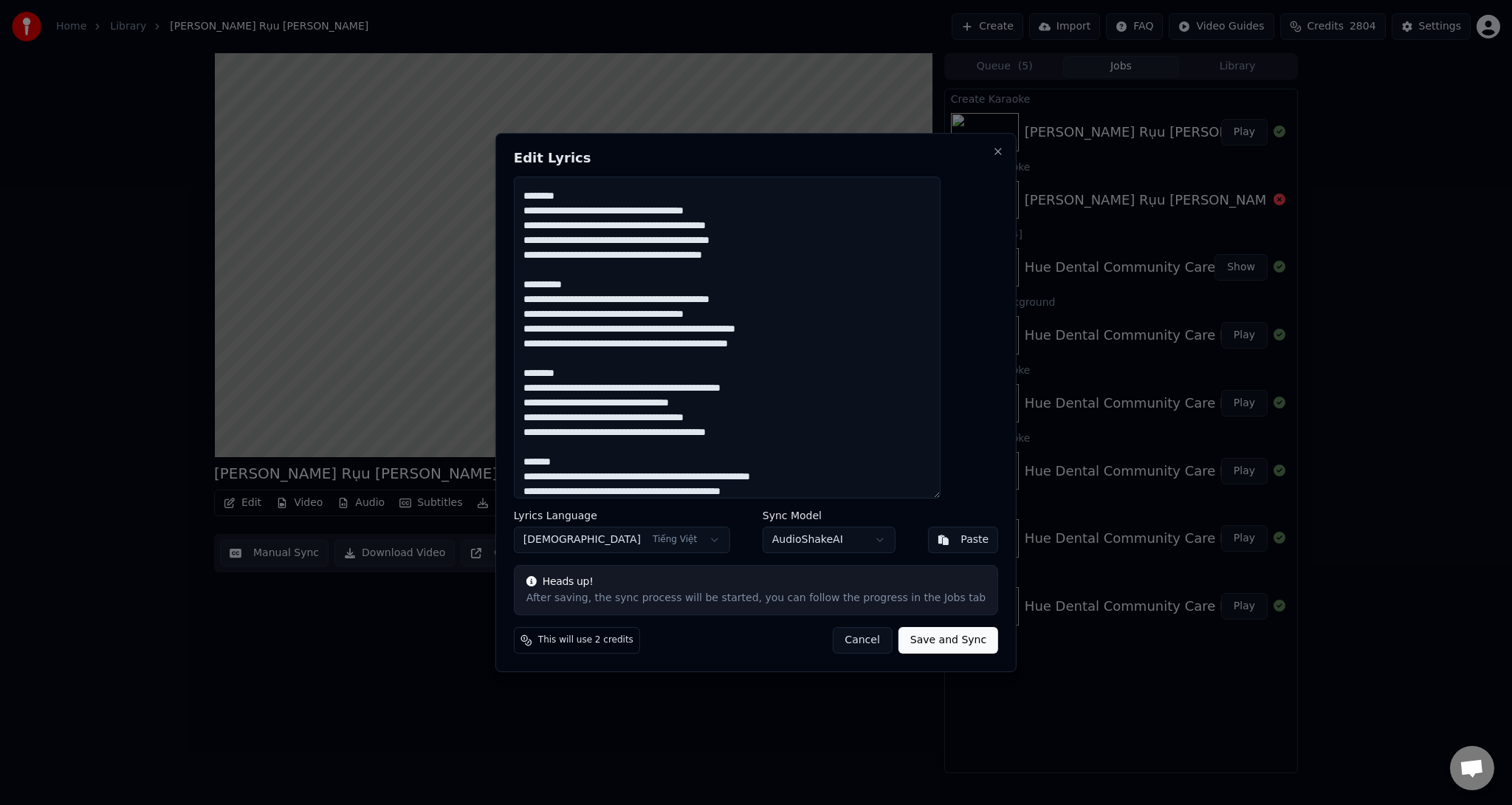
drag, startPoint x: 627, startPoint y: 192, endPoint x: 523, endPoint y: 189, distance: 104.0
click at [523, 189] on div "Edit Lyrics Lyrics Language Vietnamese Tiếng Việt Sync Model AudioShakeAI Paste…" at bounding box center [756, 402] width 521 height 539
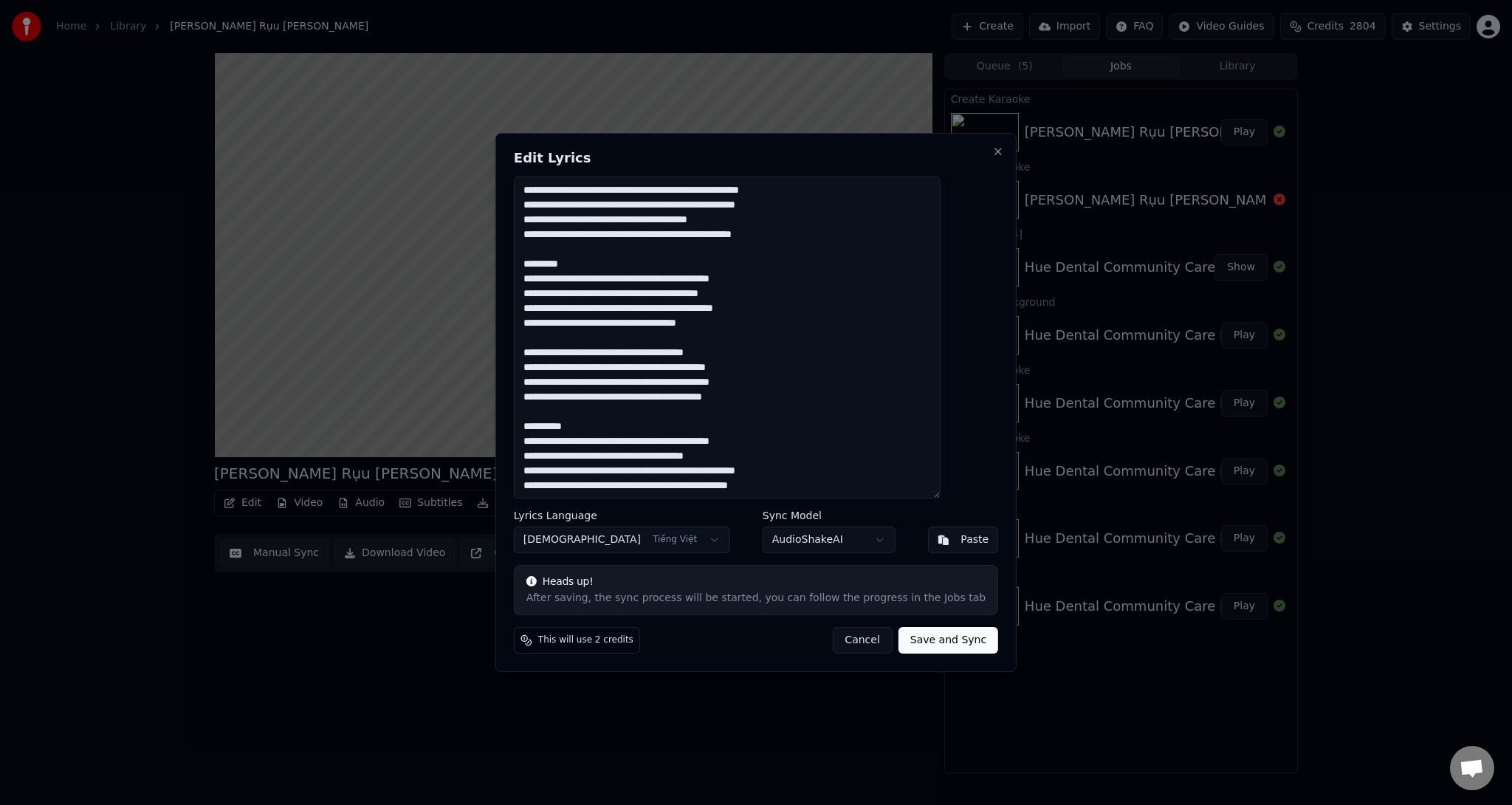
scroll to position [0, 0]
drag, startPoint x: 603, startPoint y: 258, endPoint x: 551, endPoint y: 258, distance: 52.0
click at [551, 258] on textarea at bounding box center [727, 337] width 427 height 322
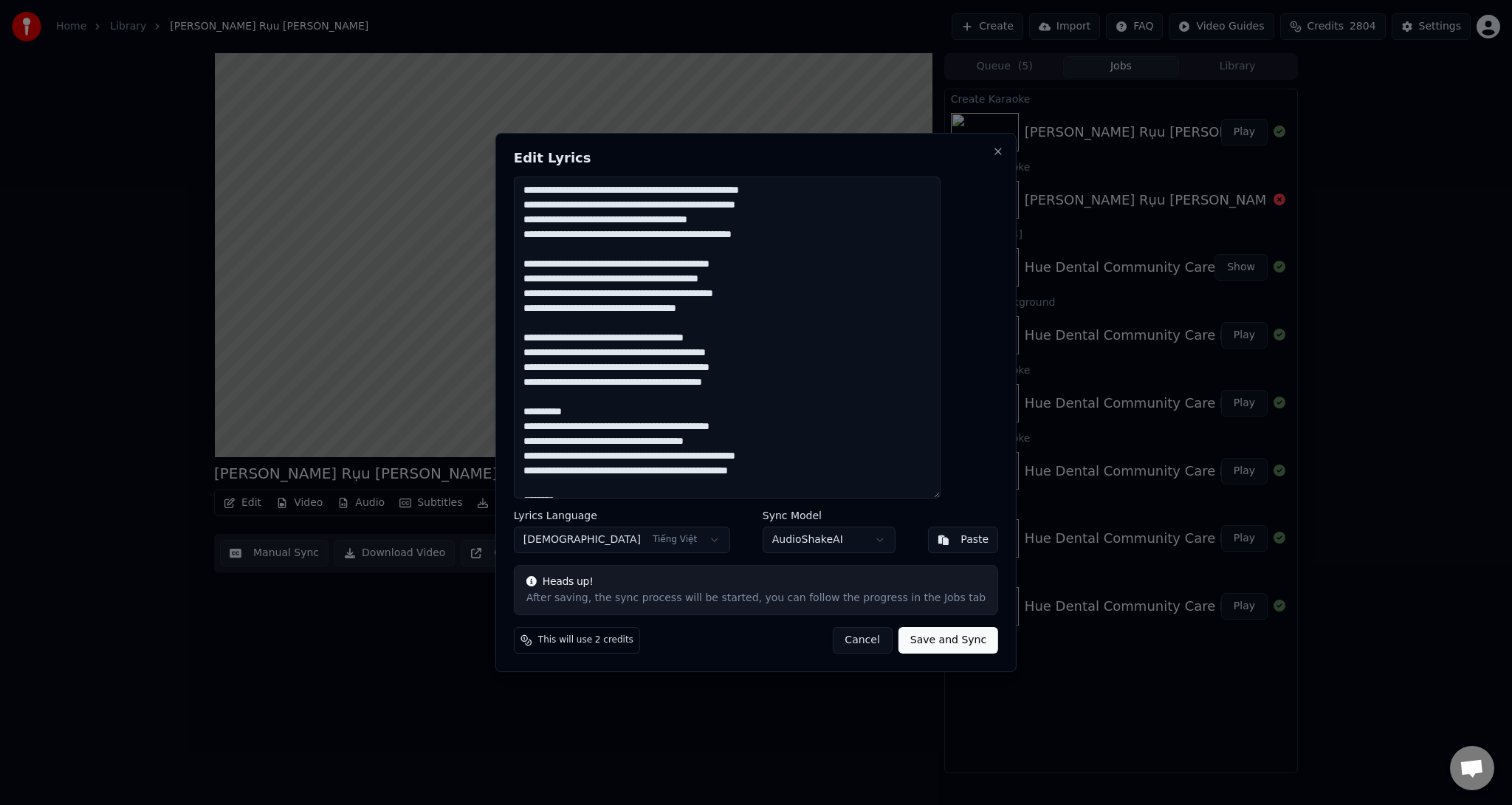
click at [607, 412] on textarea at bounding box center [727, 337] width 427 height 322
click at [623, 481] on textarea at bounding box center [727, 337] width 427 height 322
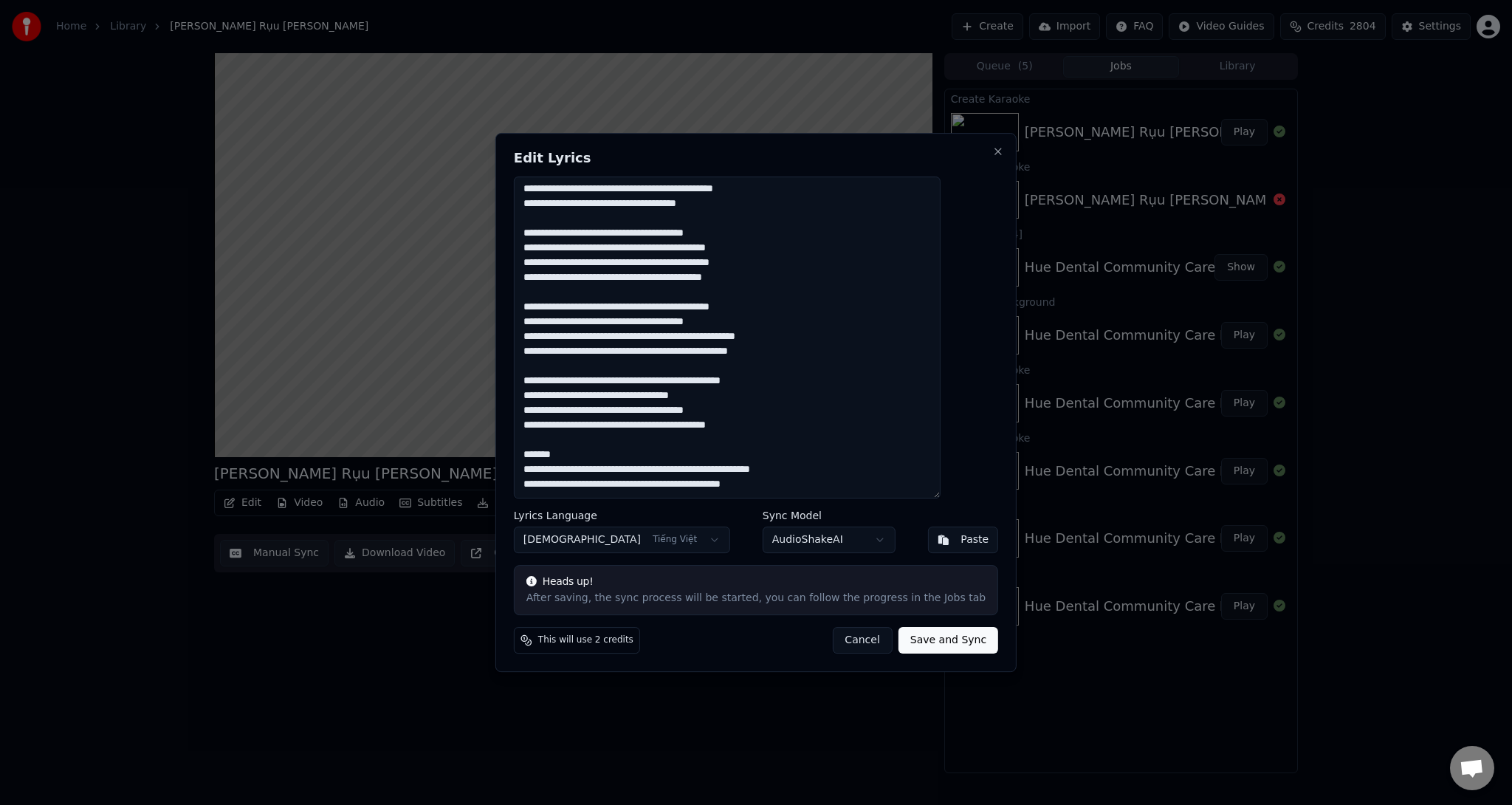
scroll to position [104, 0]
click at [648, 454] on textarea at bounding box center [727, 337] width 427 height 322
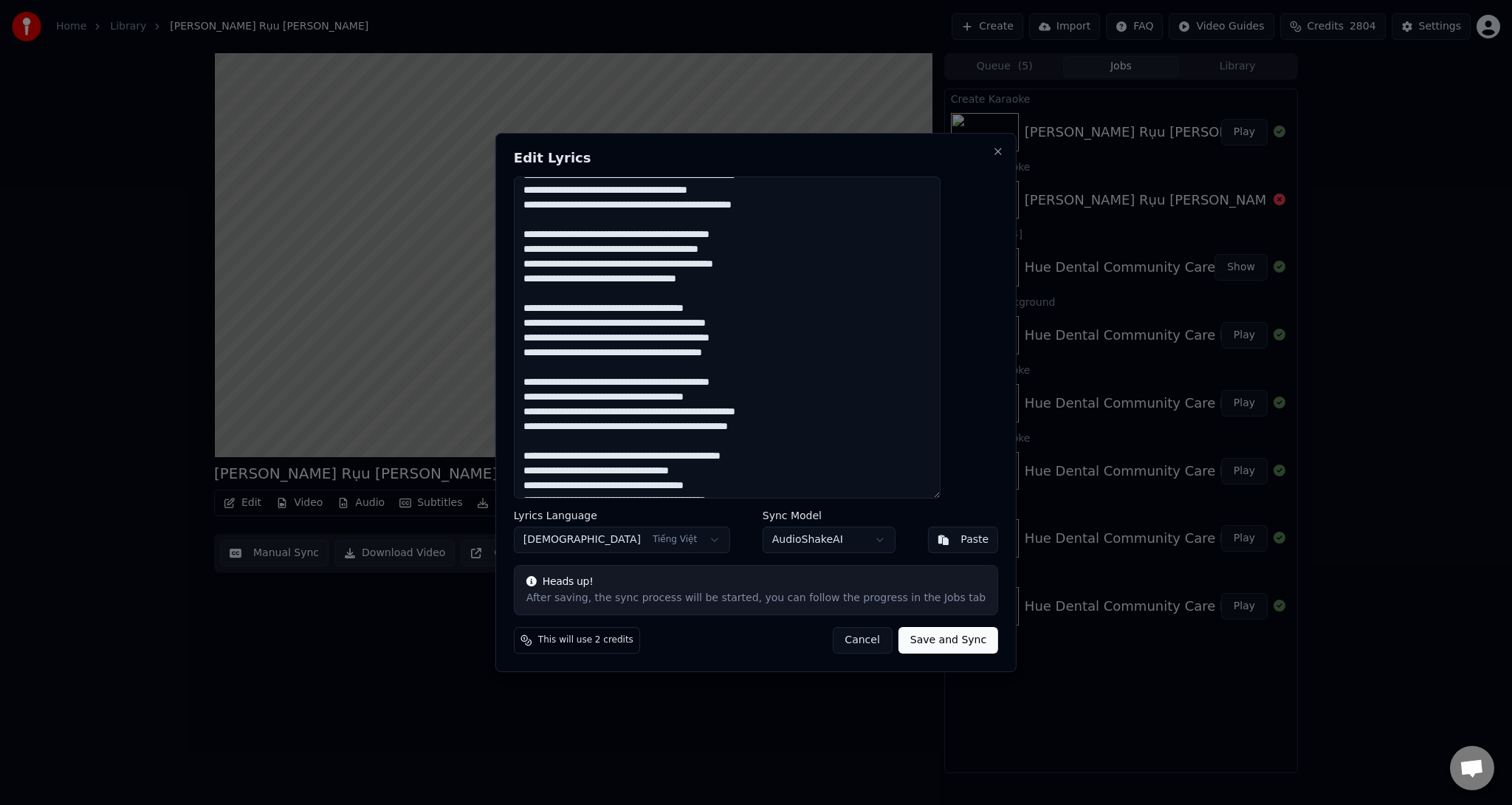
scroll to position [0, 0]
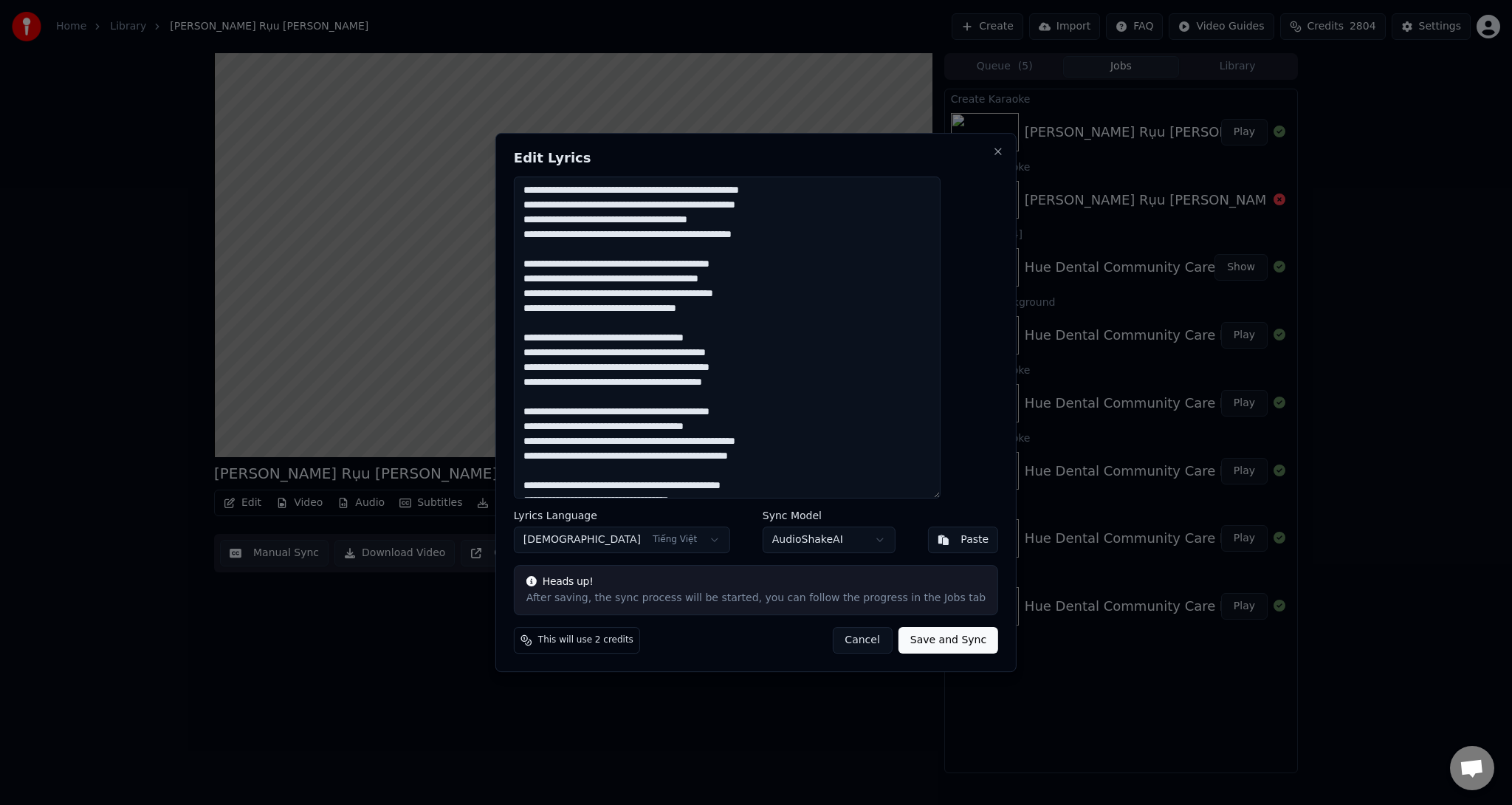
type textarea "**********"
click at [915, 639] on button "Save and Sync" at bounding box center [948, 640] width 100 height 27
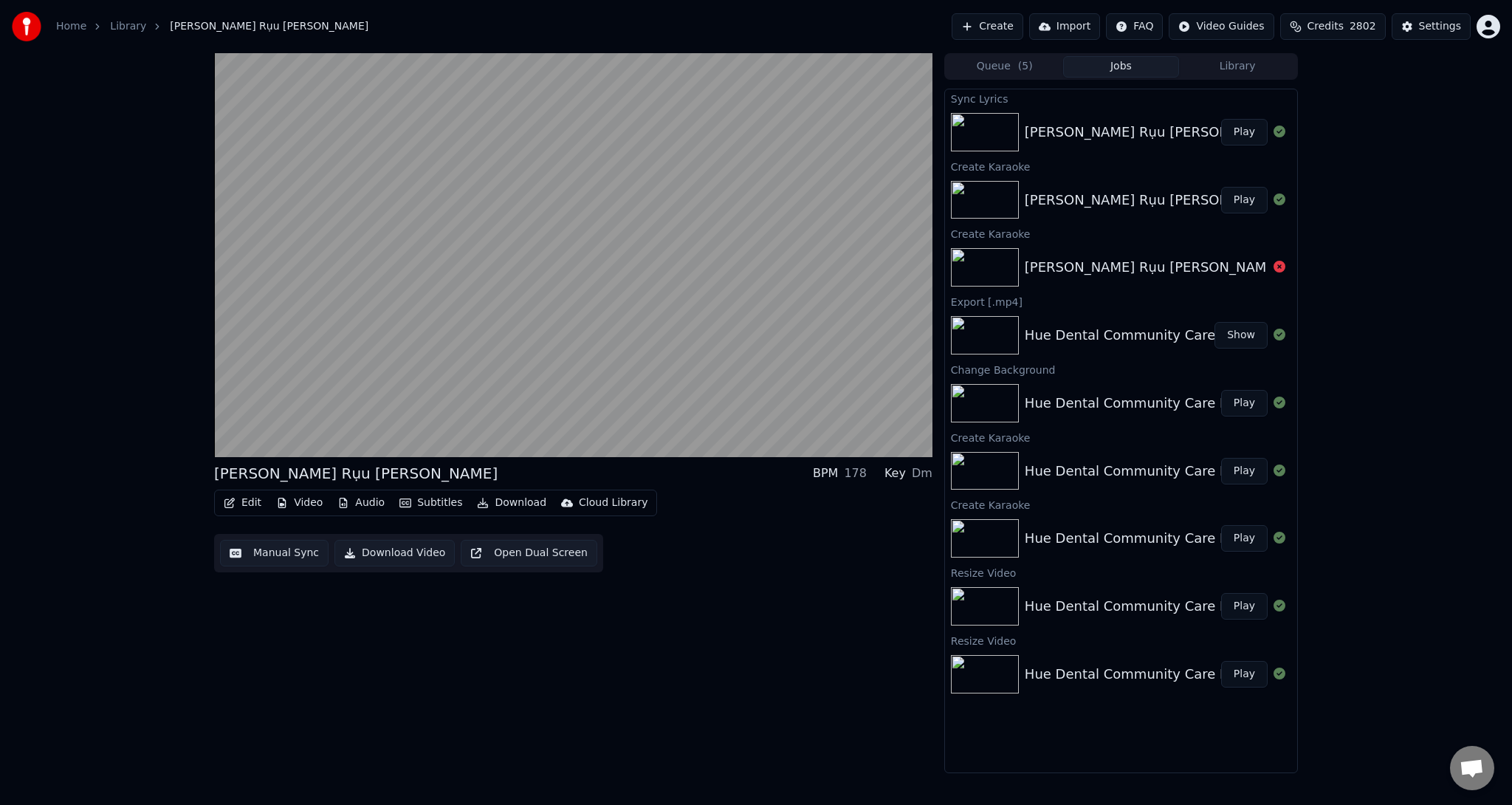
click at [1244, 133] on button "Play" at bounding box center [1244, 132] width 46 height 27
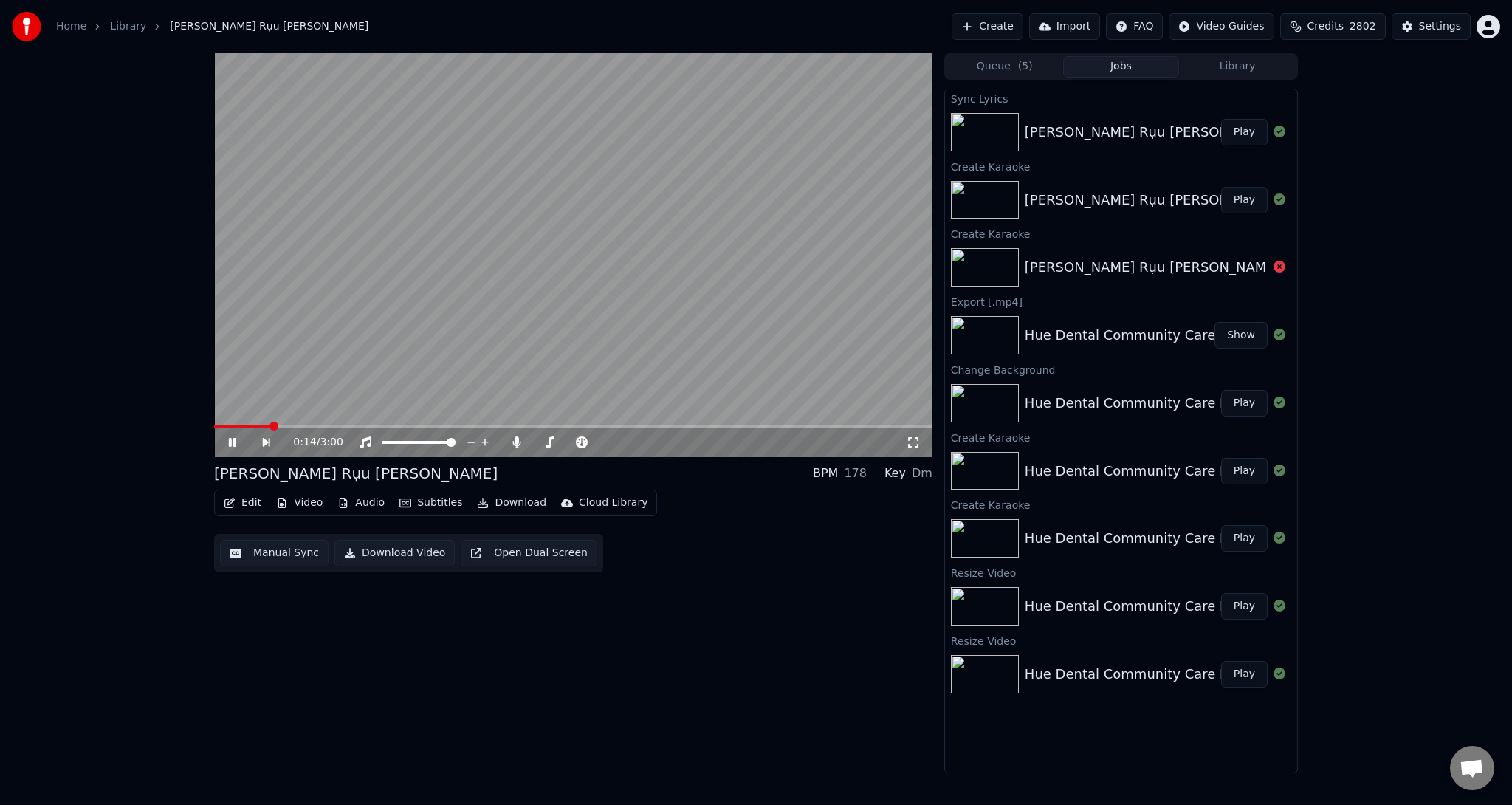
click at [272, 425] on span at bounding box center [573, 425] width 719 height 3
click at [513, 505] on button "Download" at bounding box center [511, 503] width 81 height 21
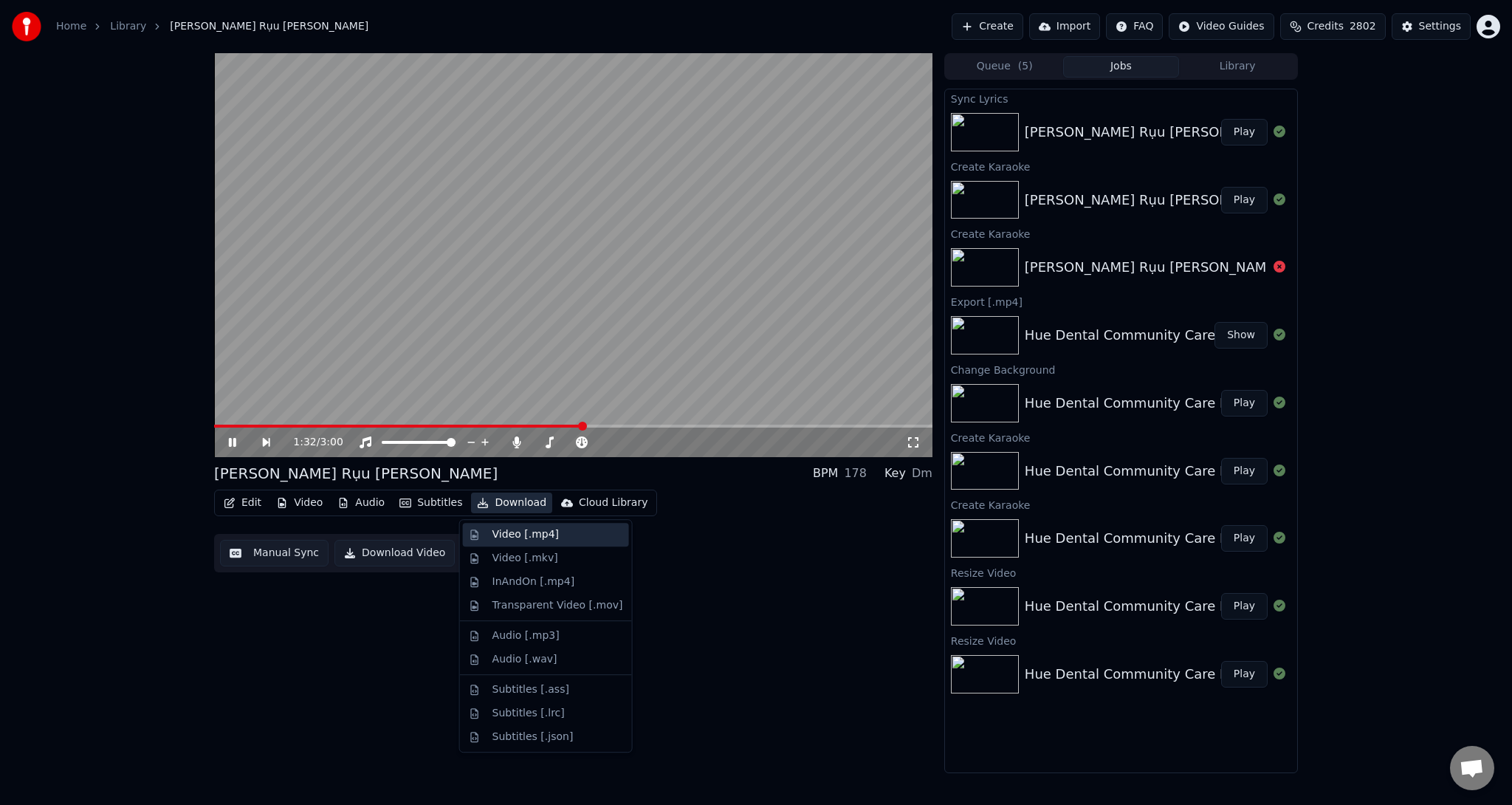
click at [512, 541] on div "Video [.mp4]" at bounding box center [525, 535] width 66 height 15
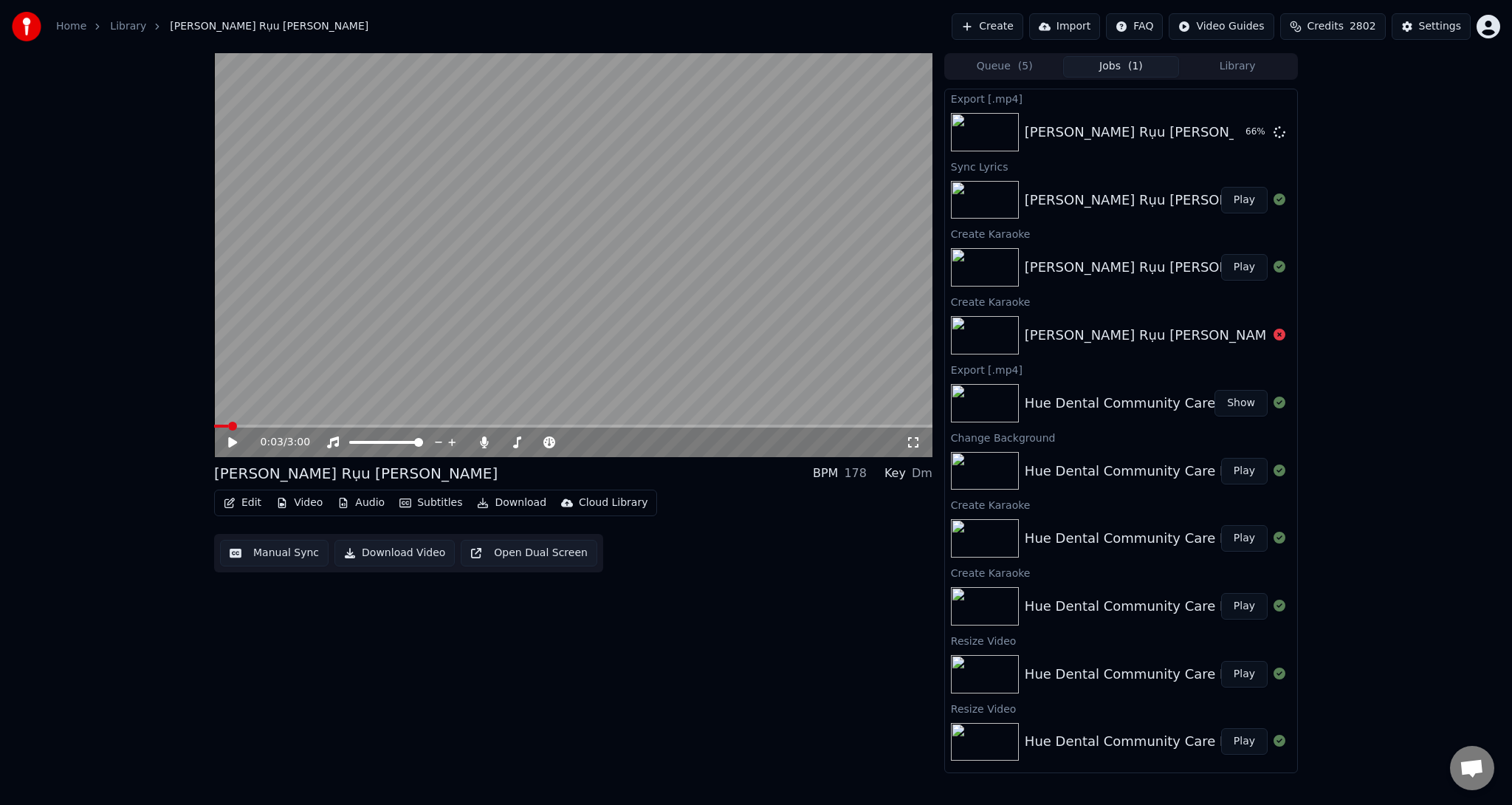
click at [784, 650] on div "0:03 / 3:00 [PERSON_NAME] Rụu [PERSON_NAME] BPM 178 Key Dm Edit Video Audio Sub…" at bounding box center [573, 413] width 719 height 721
click at [1244, 130] on button "Show" at bounding box center [1241, 132] width 53 height 27
click at [481, 443] on icon at bounding box center [484, 443] width 15 height 12
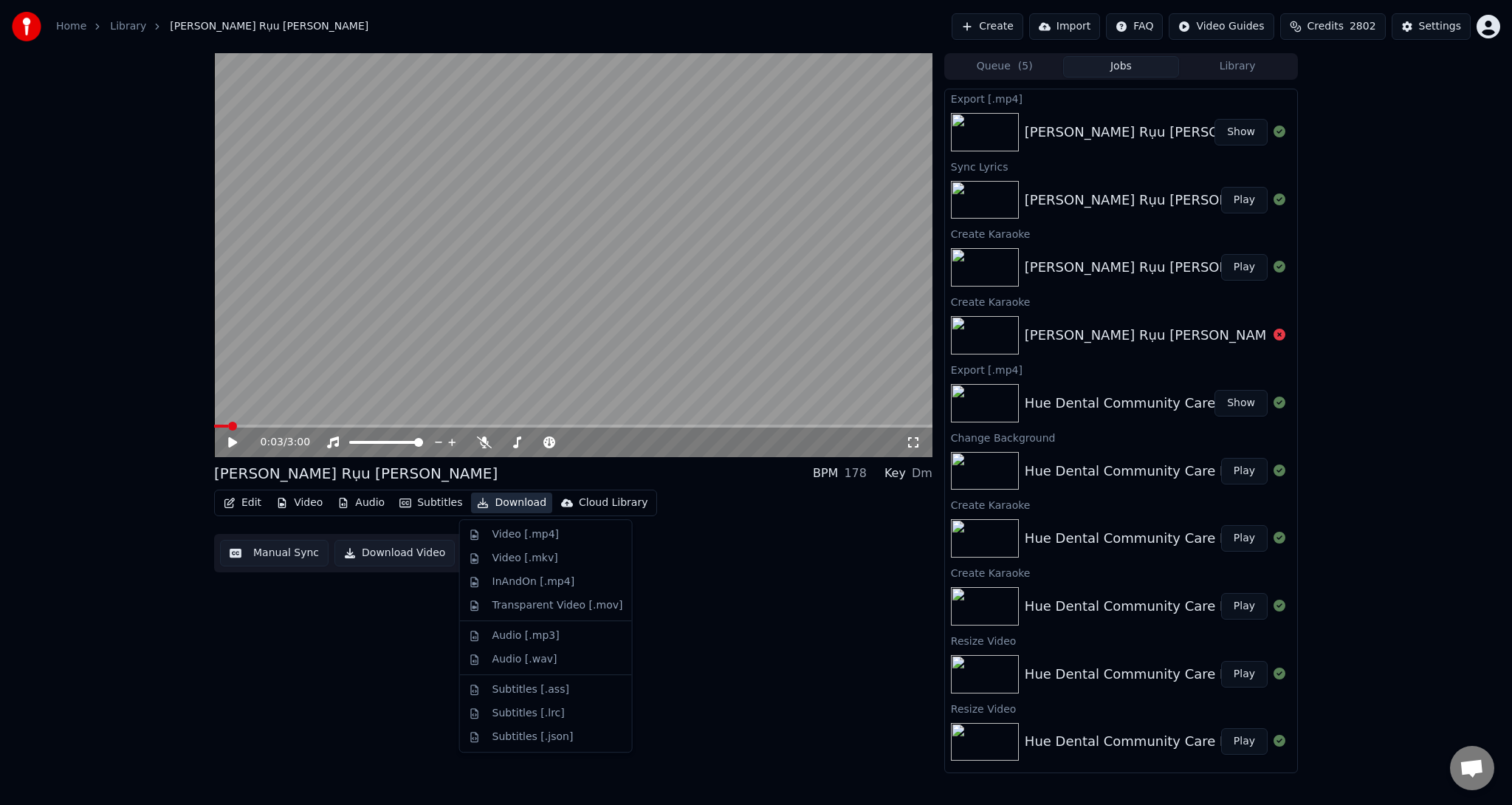
click at [502, 502] on button "Download" at bounding box center [511, 503] width 81 height 21
click at [503, 535] on div "Video [.mp4]" at bounding box center [525, 535] width 66 height 15
